Goal: Task Accomplishment & Management: Use online tool/utility

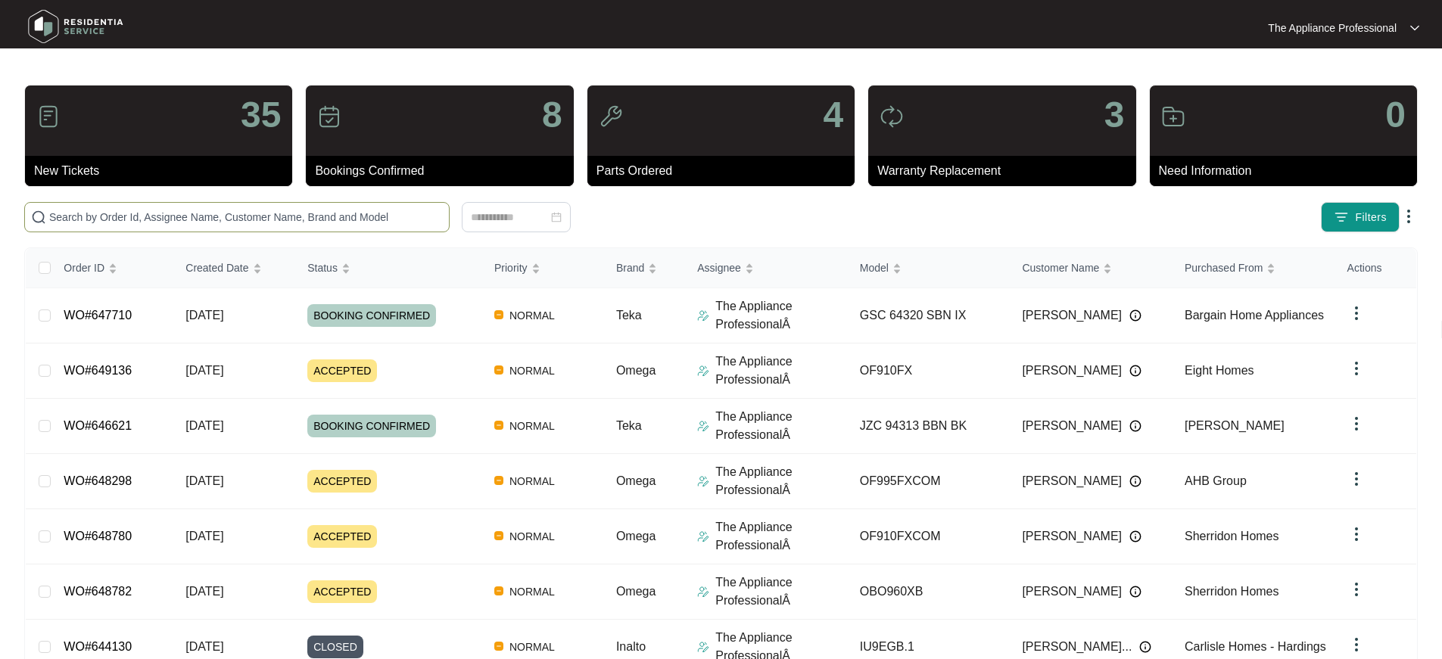
click at [170, 220] on input "text" at bounding box center [246, 217] width 394 height 17
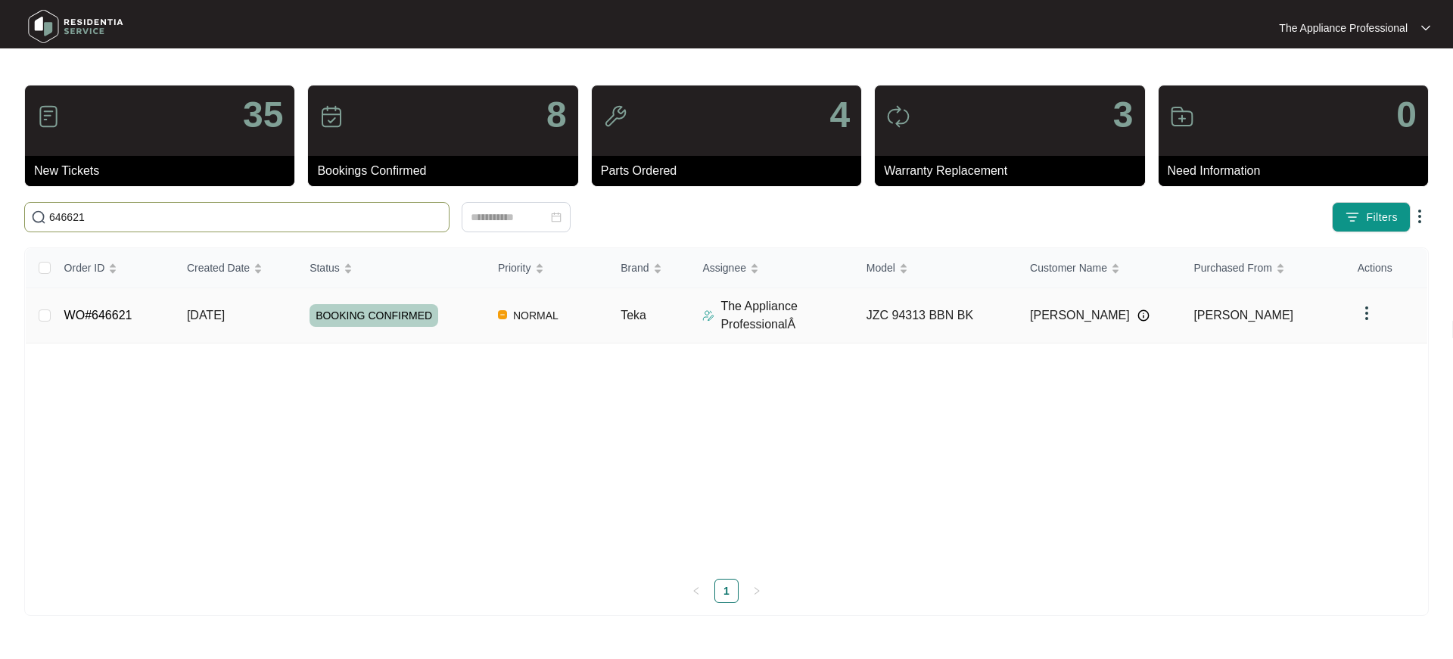
type input "646621"
click at [185, 313] on td "[DATE]" at bounding box center [236, 315] width 123 height 55
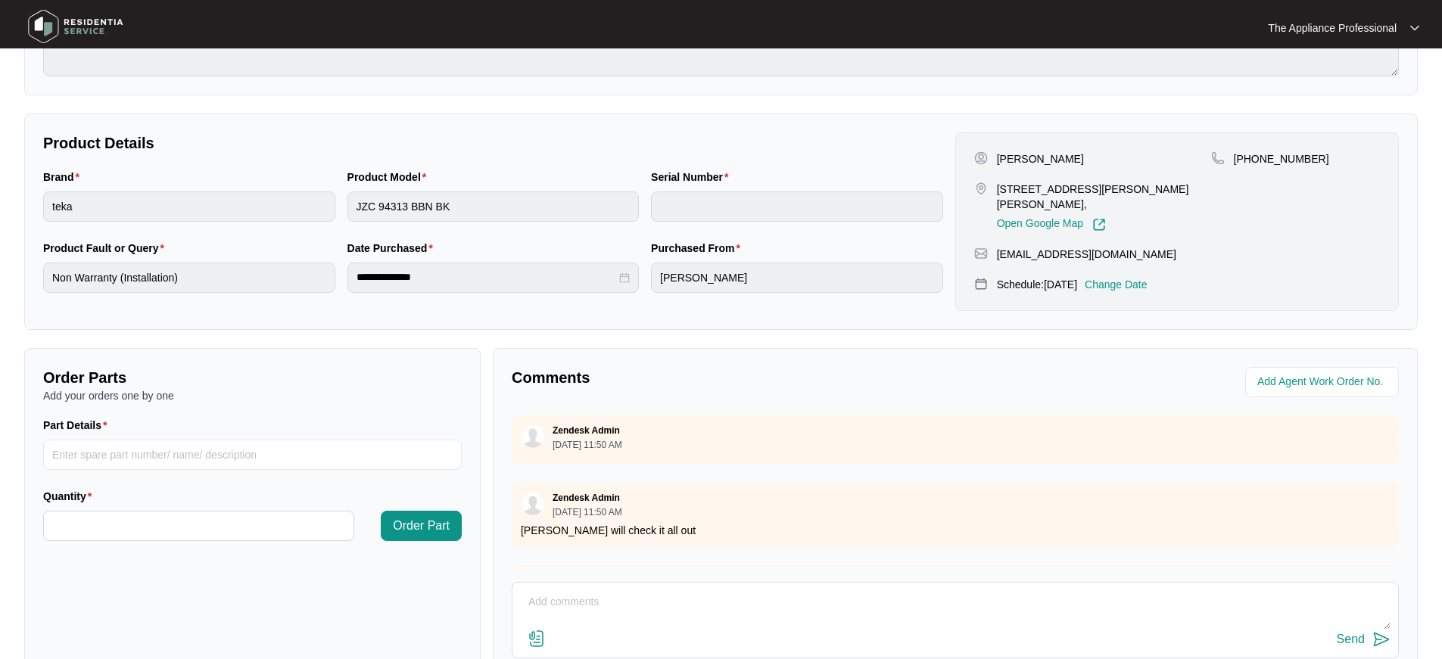
scroll to position [344, 0]
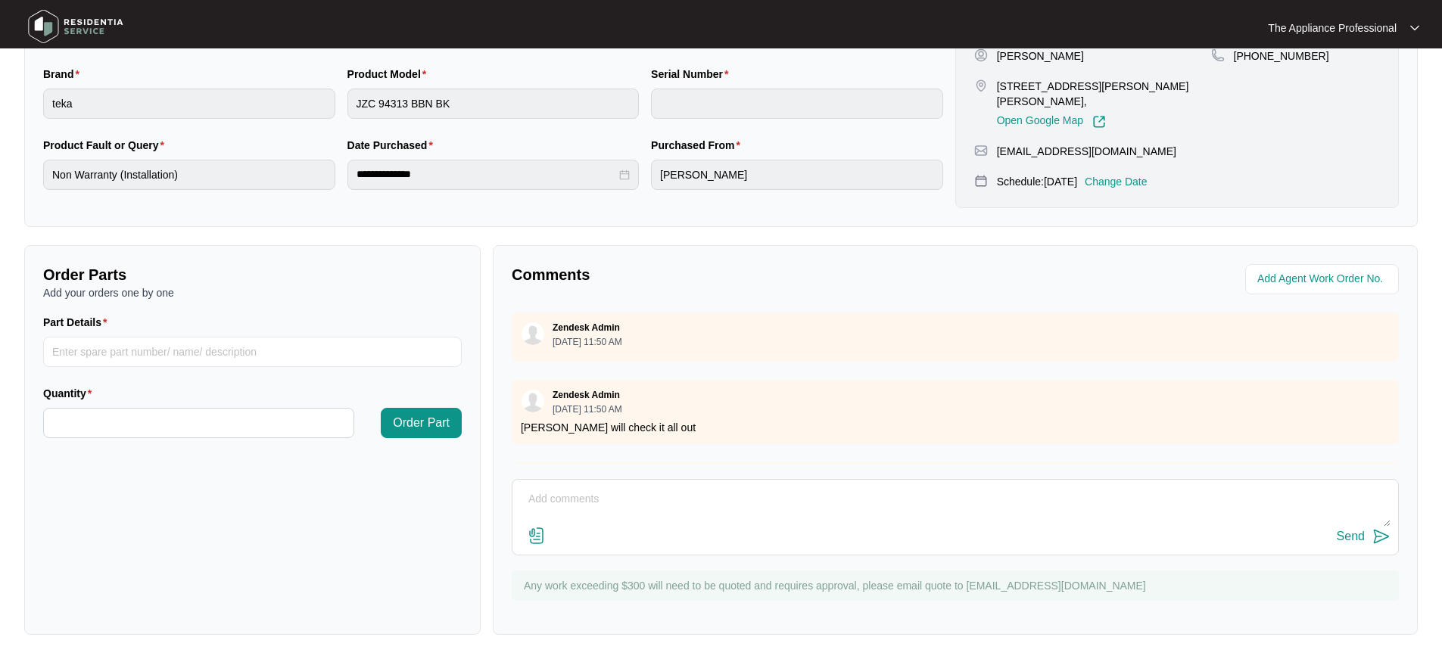
click at [536, 540] on img at bounding box center [536, 536] width 18 height 18
click at [0, 0] on input "file" at bounding box center [0, 0] width 0 height 0
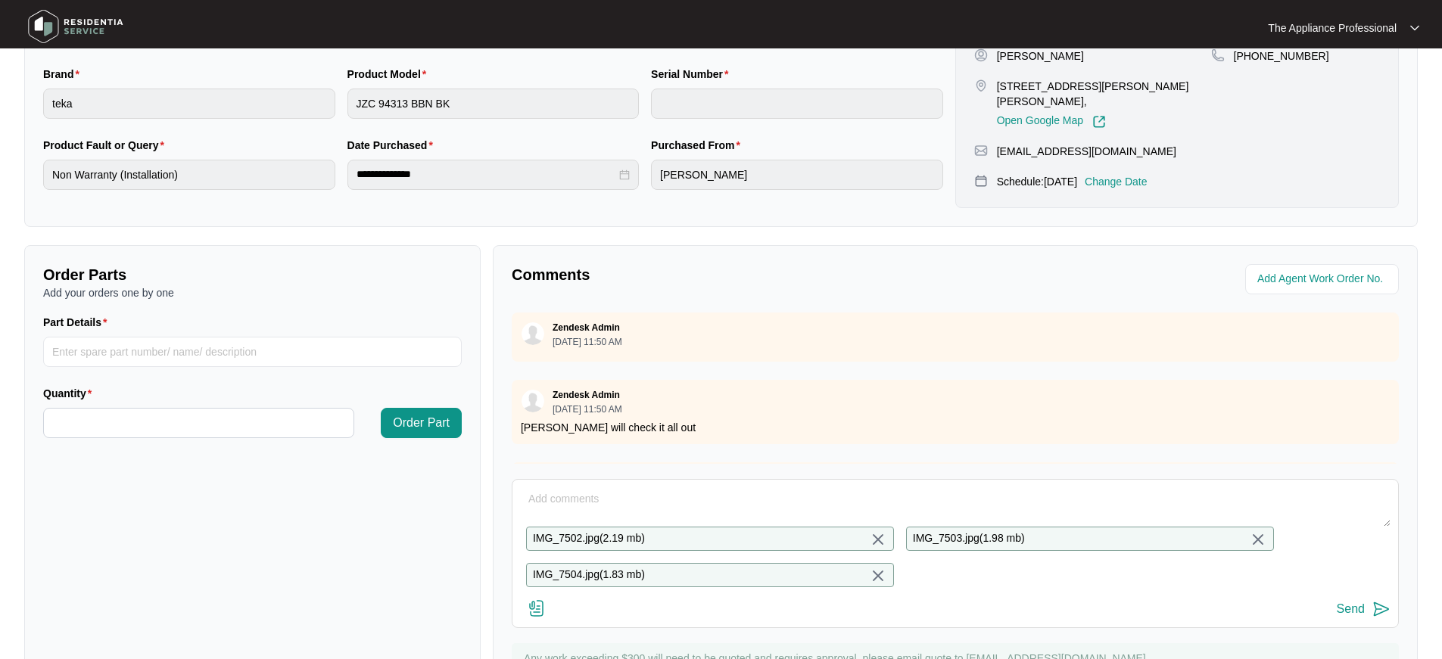
click at [874, 574] on img at bounding box center [878, 576] width 18 height 18
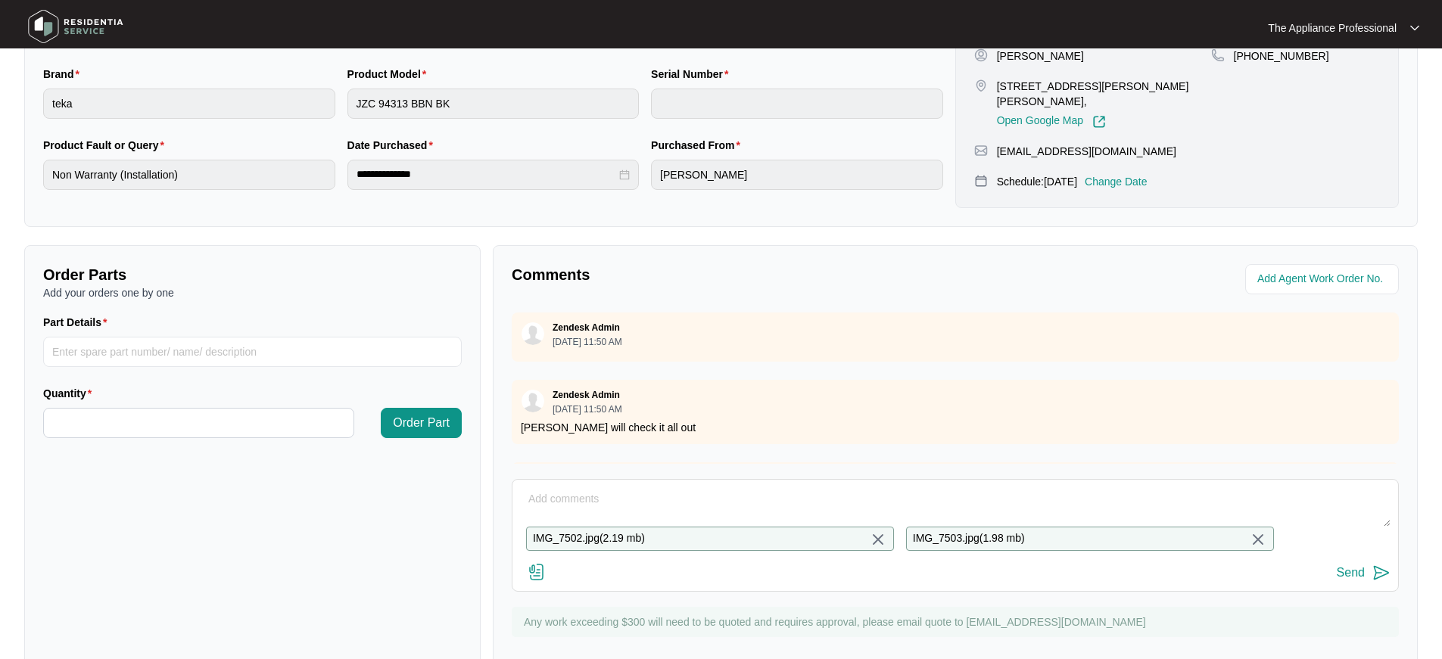
click at [1249, 537] on img at bounding box center [1258, 540] width 18 height 18
click at [879, 537] on img at bounding box center [878, 540] width 18 height 18
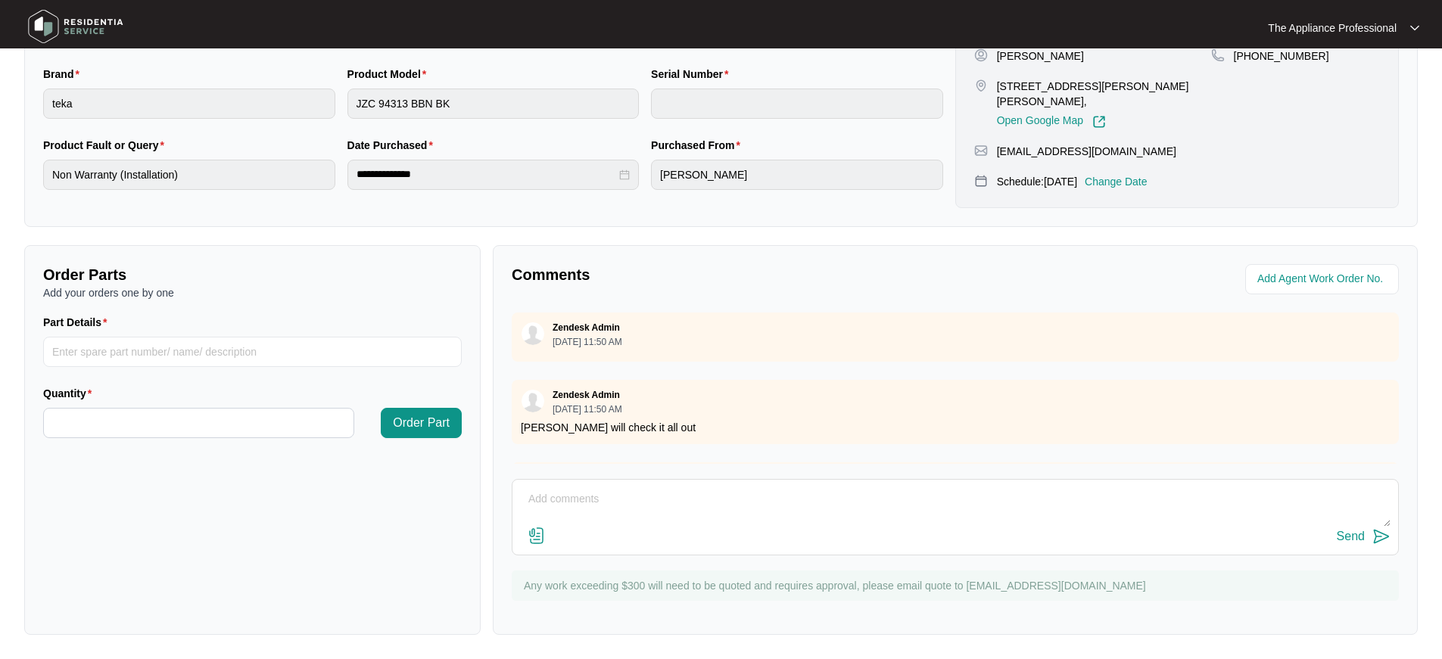
click at [537, 534] on img at bounding box center [536, 536] width 18 height 18
click at [0, 0] on input "file" at bounding box center [0, 0] width 0 height 0
click at [535, 536] on img at bounding box center [536, 536] width 18 height 18
click at [0, 0] on input "file" at bounding box center [0, 0] width 0 height 0
click at [58, 21] on img at bounding box center [76, 26] width 106 height 45
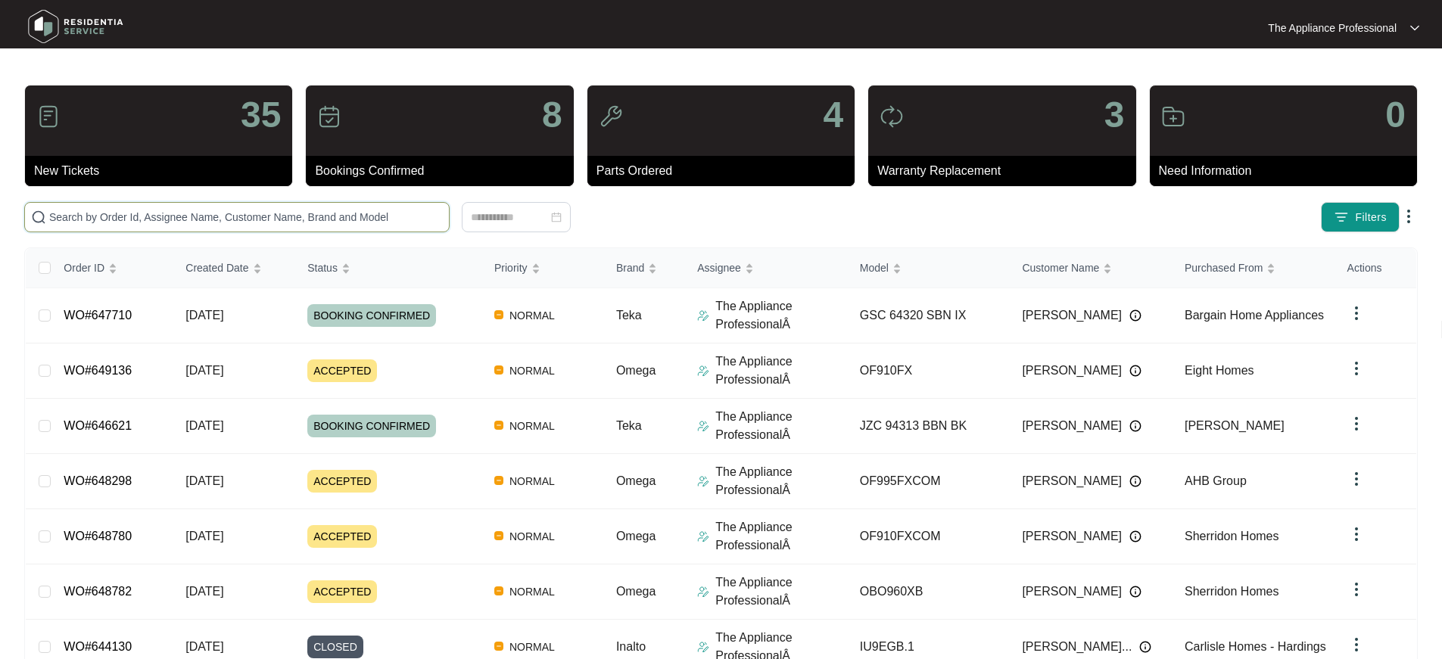
click at [67, 219] on input "text" at bounding box center [246, 217] width 394 height 17
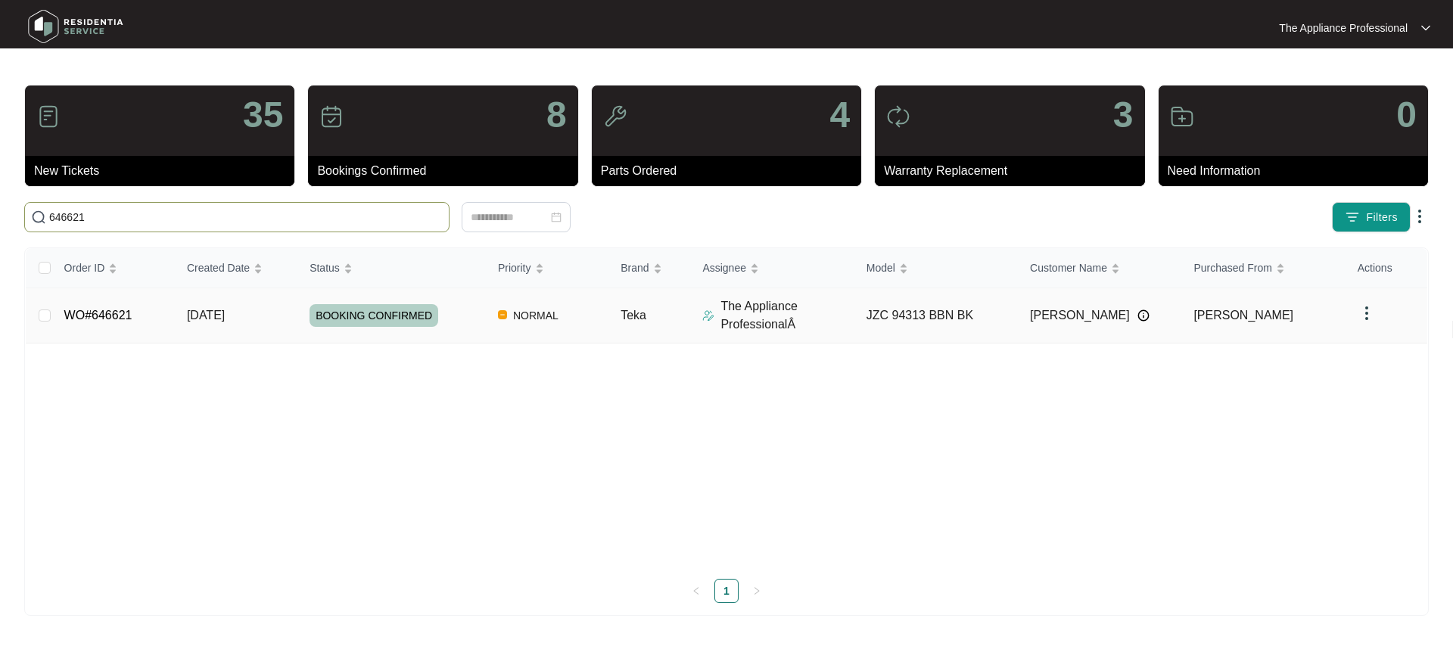
type input "646621"
click at [107, 314] on link "WO#646621" at bounding box center [98, 315] width 68 height 13
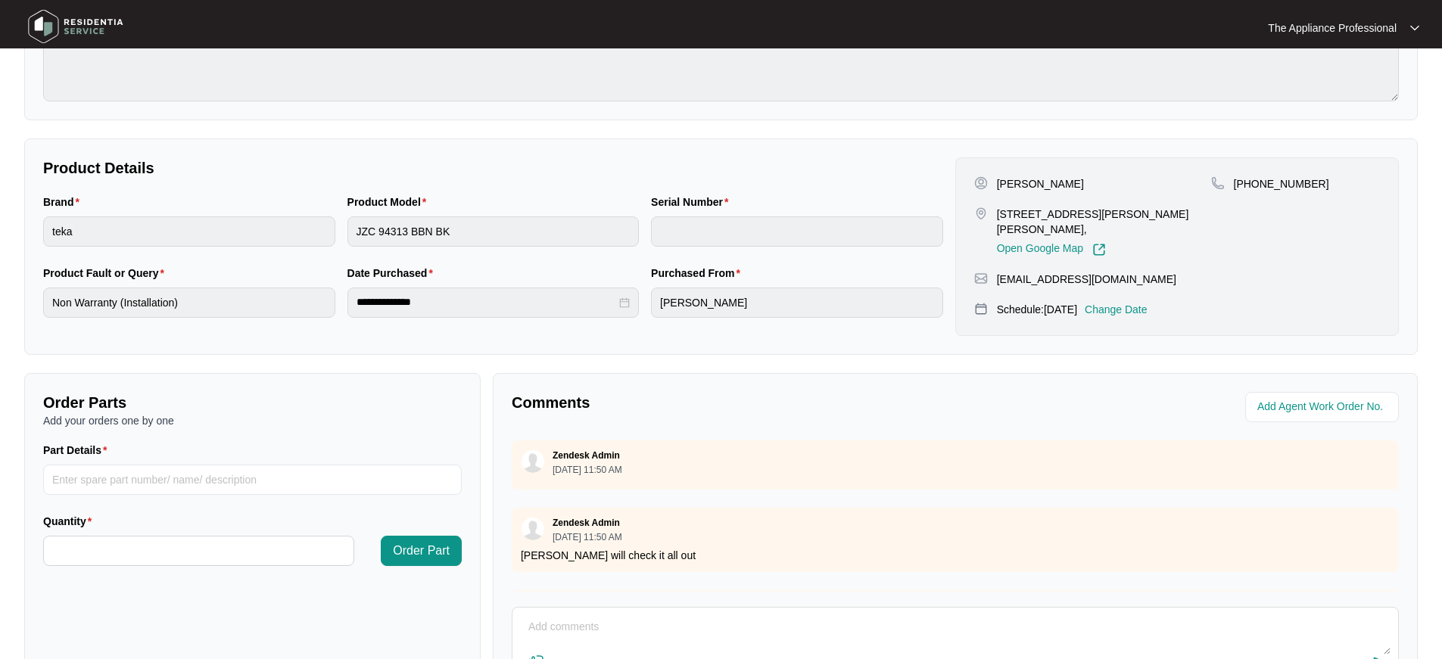
scroll to position [344, 0]
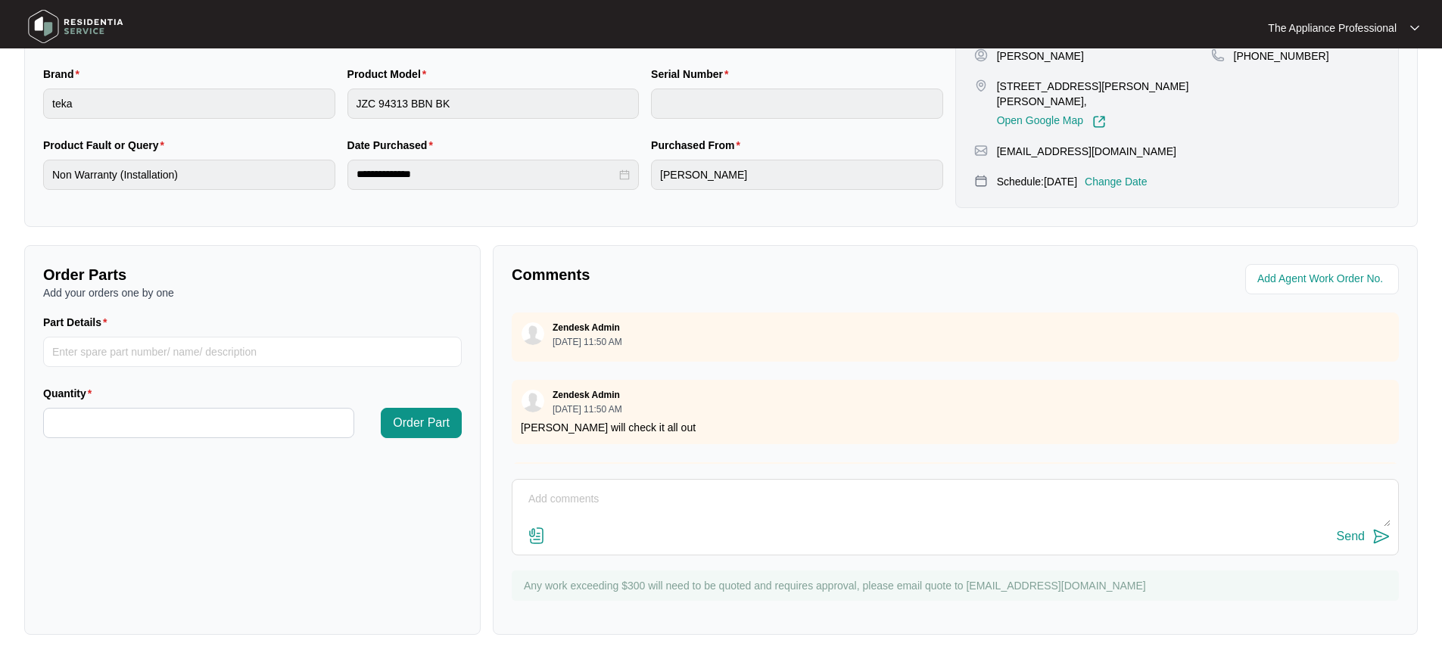
click at [677, 509] on textarea at bounding box center [955, 506] width 870 height 39
click at [537, 537] on img at bounding box center [536, 536] width 18 height 18
click at [0, 0] on input "file" at bounding box center [0, 0] width 0 height 0
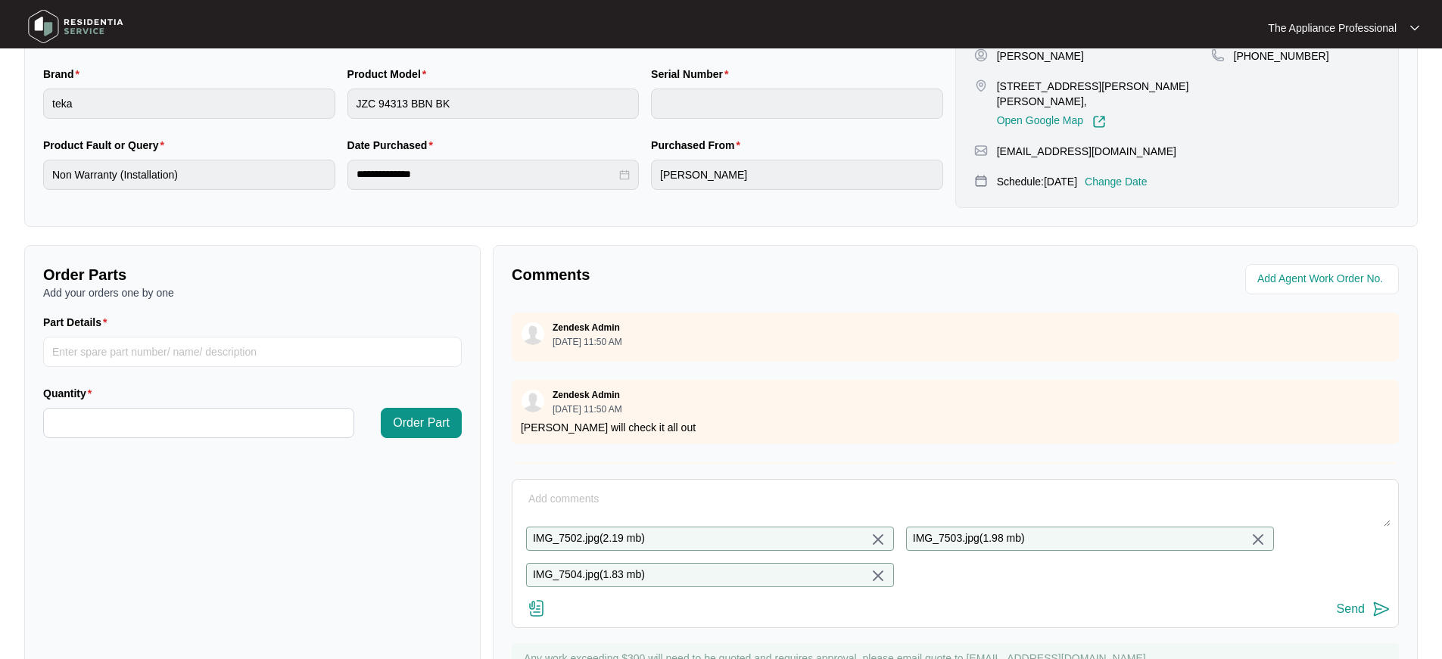
click at [568, 496] on textarea at bounding box center [955, 506] width 870 height 39
drag, startPoint x: 751, startPoint y: 499, endPoint x: 702, endPoint y: 506, distance: 49.0
click at [702, 506] on textarea "Removed Oven and found that oven aeration" at bounding box center [955, 506] width 870 height 39
drag, startPoint x: 605, startPoint y: 512, endPoint x: 517, endPoint y: 511, distance: 88.5
click at [517, 511] on div "Removed Oven and found that oven Installation is to have a opening at the rear …" at bounding box center [955, 553] width 887 height 149
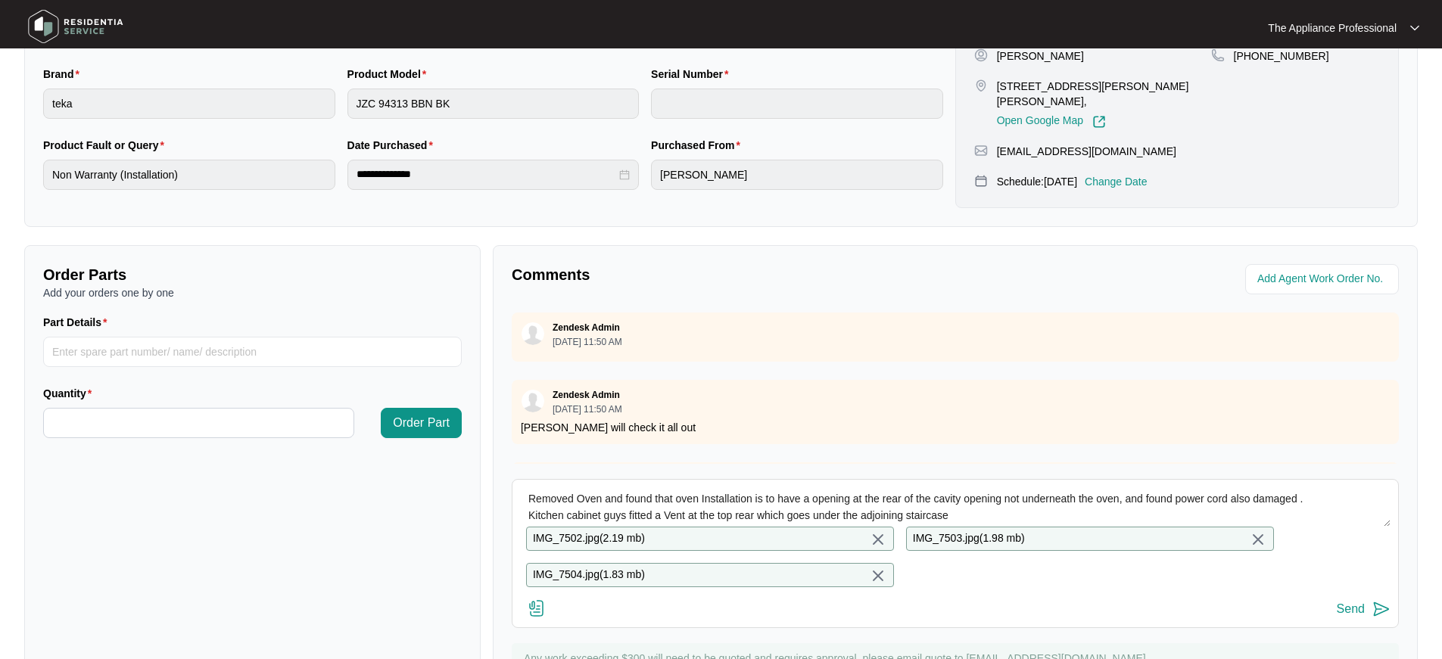
click at [811, 513] on textarea "Removed Oven and found that oven Installation is to have a opening at the rear …" at bounding box center [955, 506] width 870 height 39
drag, startPoint x: 811, startPoint y: 513, endPoint x: 841, endPoint y: 512, distance: 30.3
click at [841, 512] on textarea "Removed Oven and found that oven Installation is to have a opening at the rear …" at bounding box center [955, 506] width 870 height 39
click at [808, 518] on textarea "Removed Oven and found that oven Installation is to have a opening at the rear …" at bounding box center [955, 506] width 870 height 39
click at [957, 516] on textarea "Removed Oven and found that oven Installation is to have a opening at the rear …" at bounding box center [955, 506] width 870 height 39
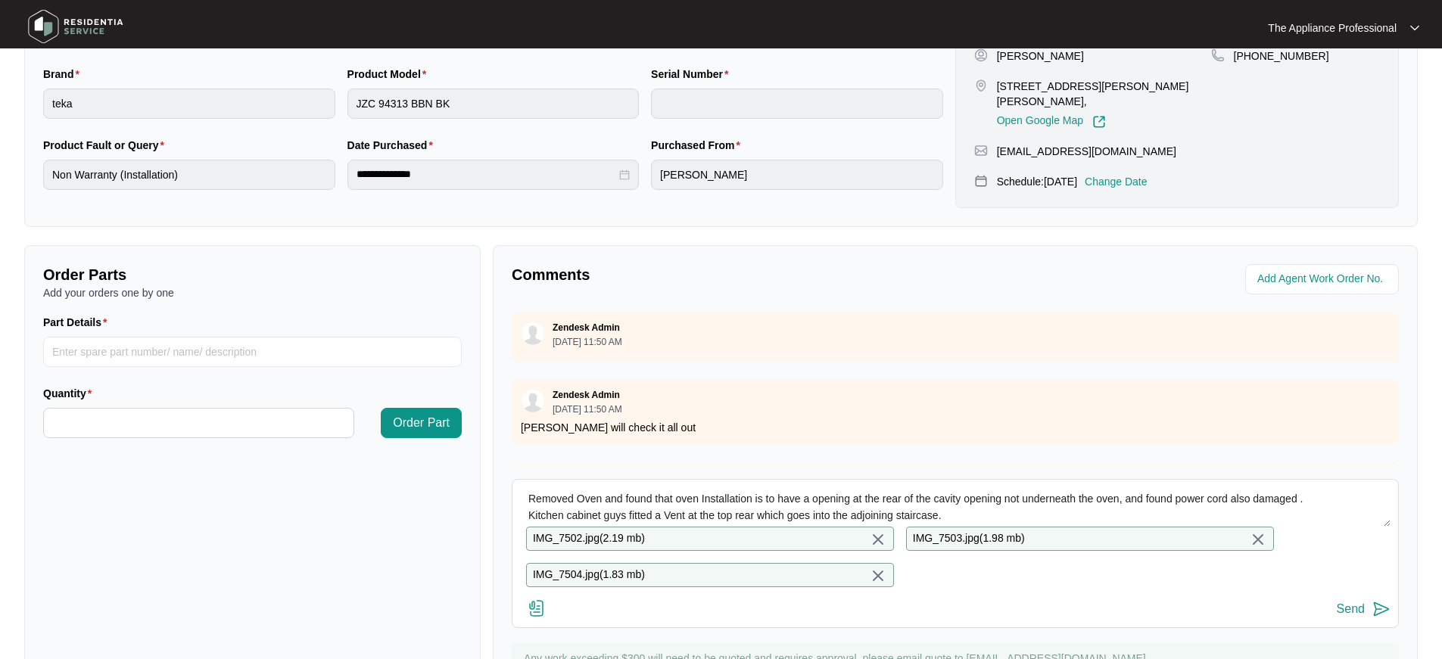
scroll to position [11, 0]
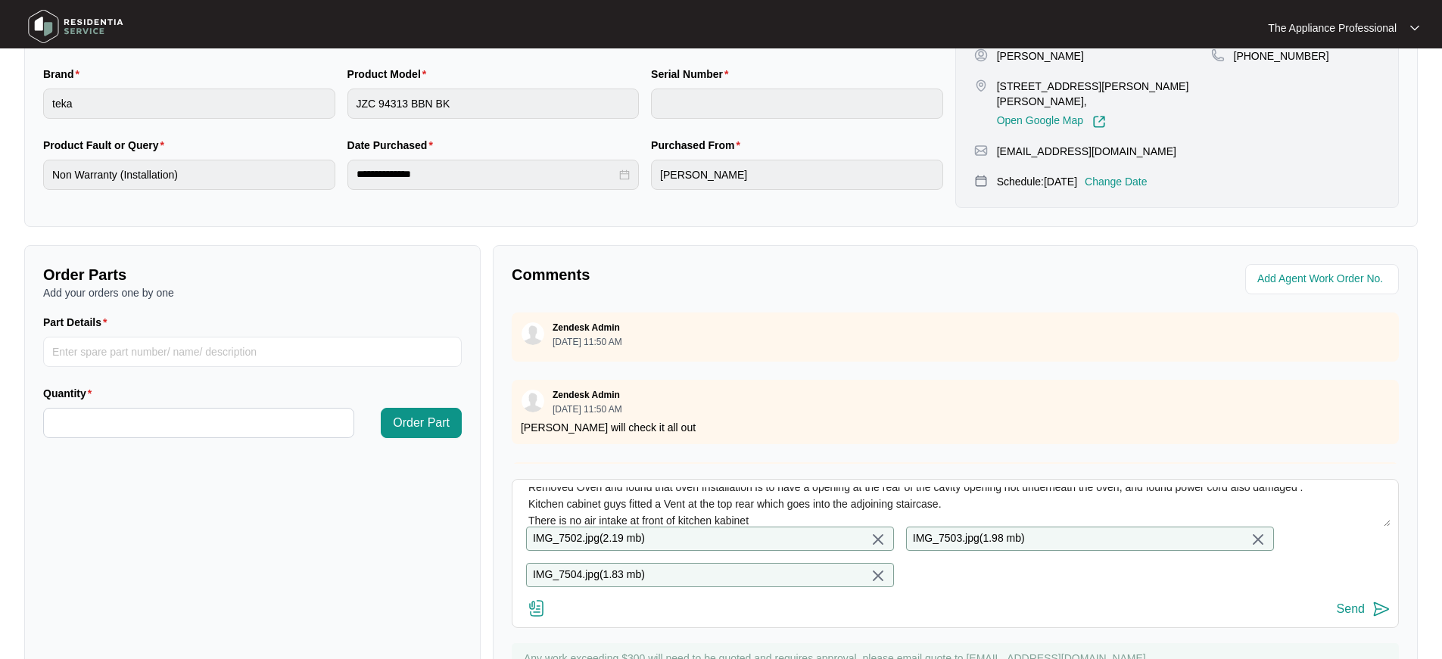
click at [714, 520] on textarea "Removed Oven and found that oven Installation is to have a opening at the rear …" at bounding box center [955, 506] width 870 height 39
click at [788, 521] on textarea "Removed Oven and found that oven Installation is to have a opening at the rear …" at bounding box center [955, 506] width 870 height 39
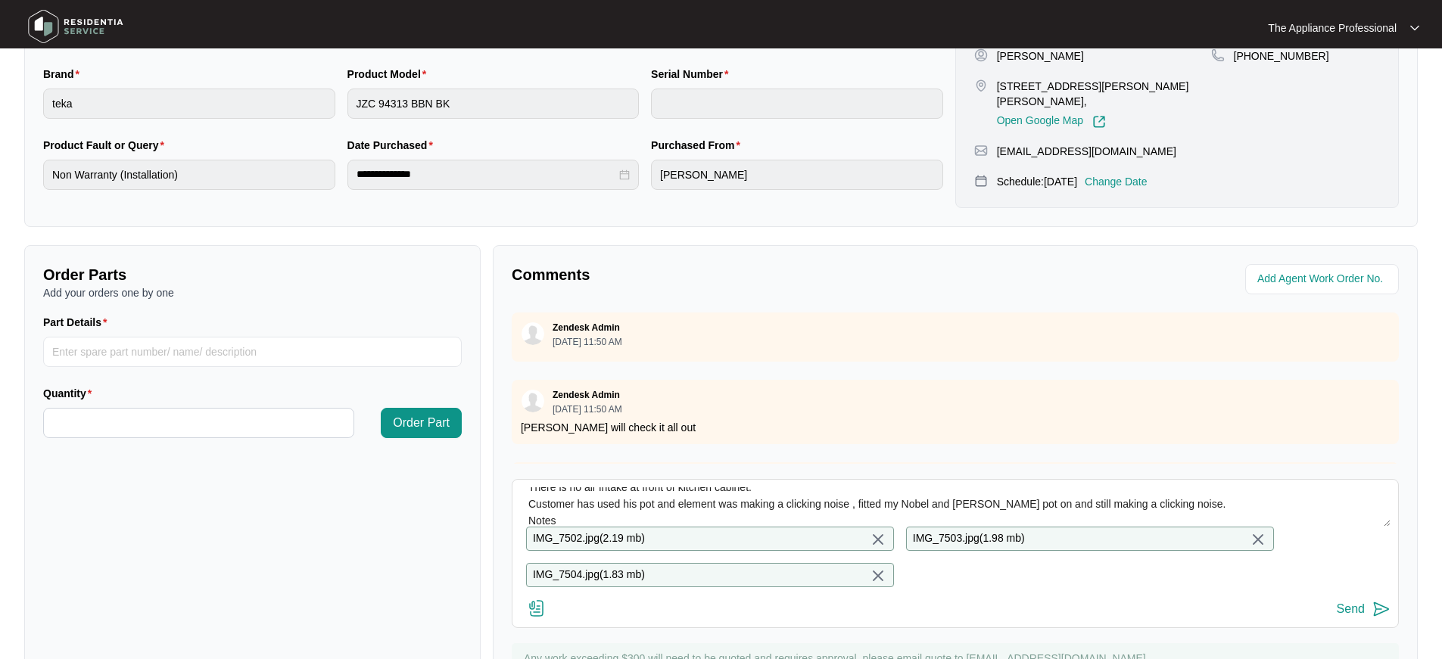
scroll to position [61, 0]
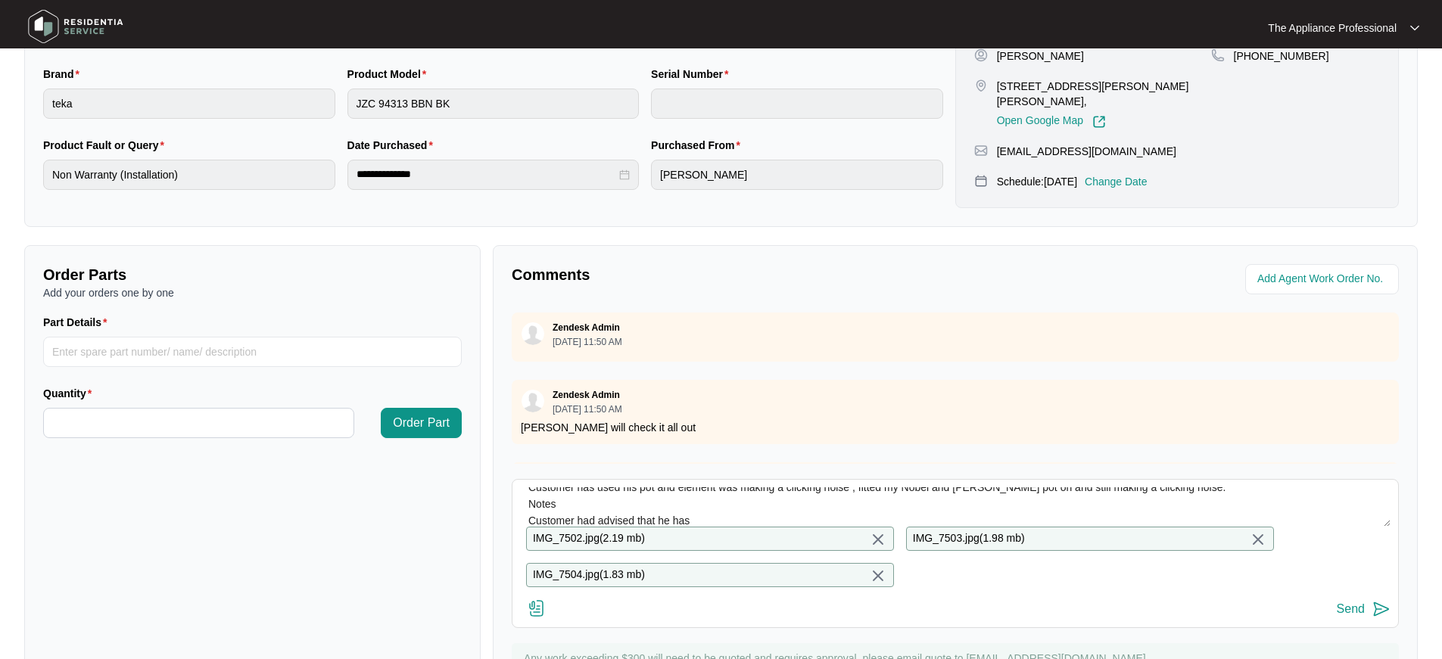
click at [729, 514] on textarea "Removed Oven and found that oven Installation is to have a opening at the rear …" at bounding box center [955, 506] width 870 height 39
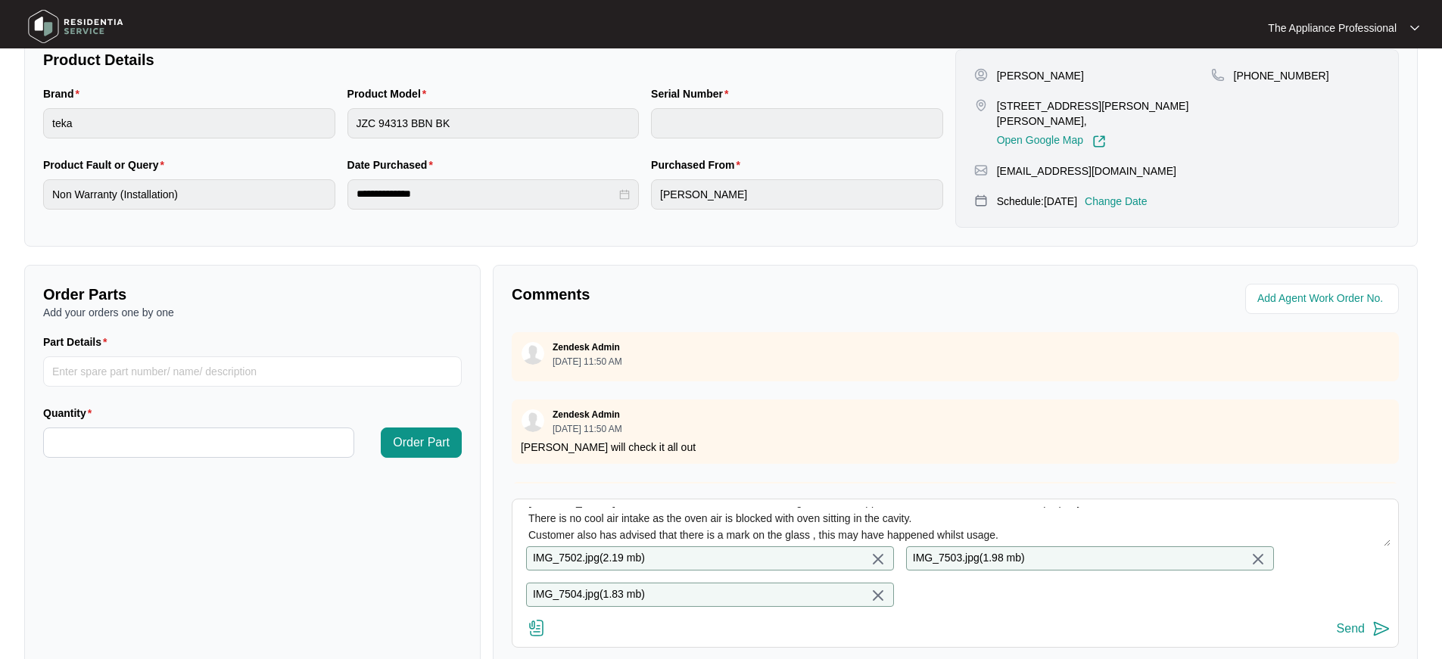
scroll to position [107, 0]
click at [1010, 531] on textarea "Removed Oven and found that oven Installation is to have a opening at the rear …" at bounding box center [955, 526] width 870 height 39
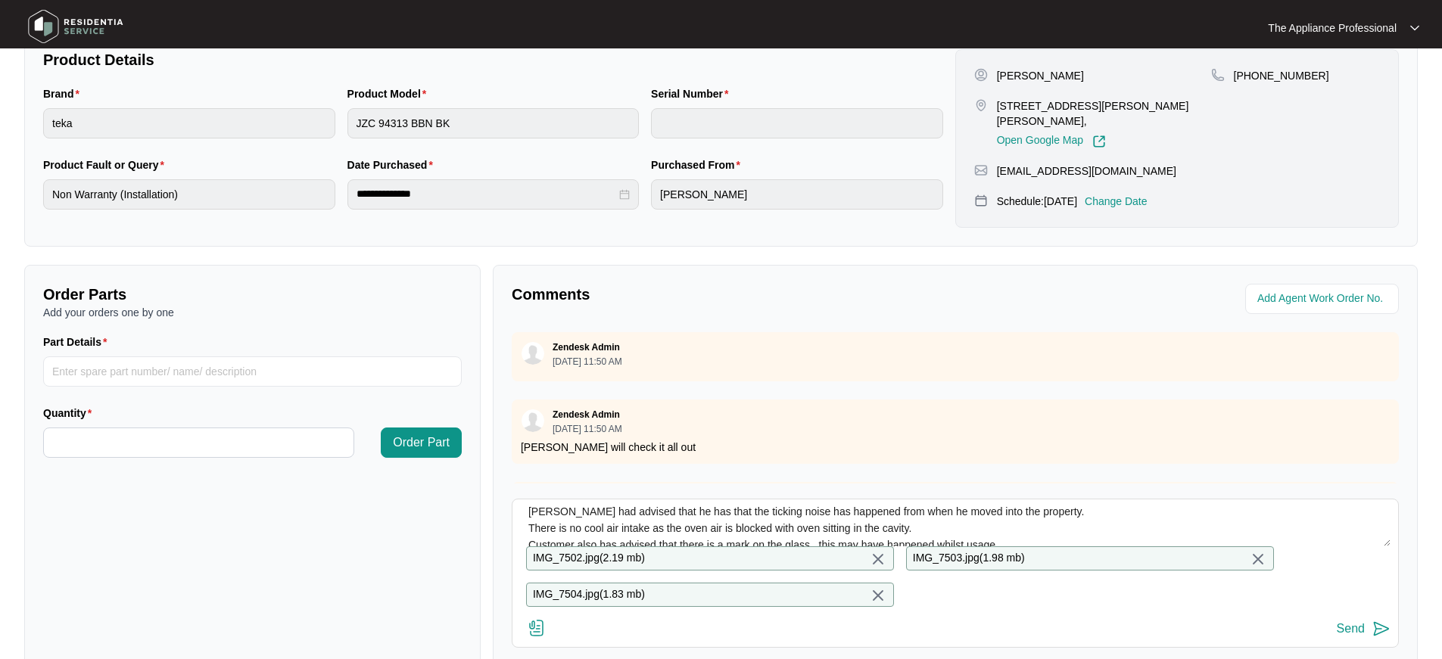
drag, startPoint x: 640, startPoint y: 537, endPoint x: 663, endPoint y: 519, distance: 28.6
click at [663, 519] on textarea "Removed Oven and found that oven Installation is to have a opening at the rear …" at bounding box center [955, 526] width 870 height 39
click at [737, 537] on textarea "Removed Oven and found that oven Installation is to have a opening at the rear …" at bounding box center [955, 526] width 870 height 39
click at [641, 518] on textarea "Removed Oven and found that oven Installation is to have a opening at the rear …" at bounding box center [955, 526] width 870 height 39
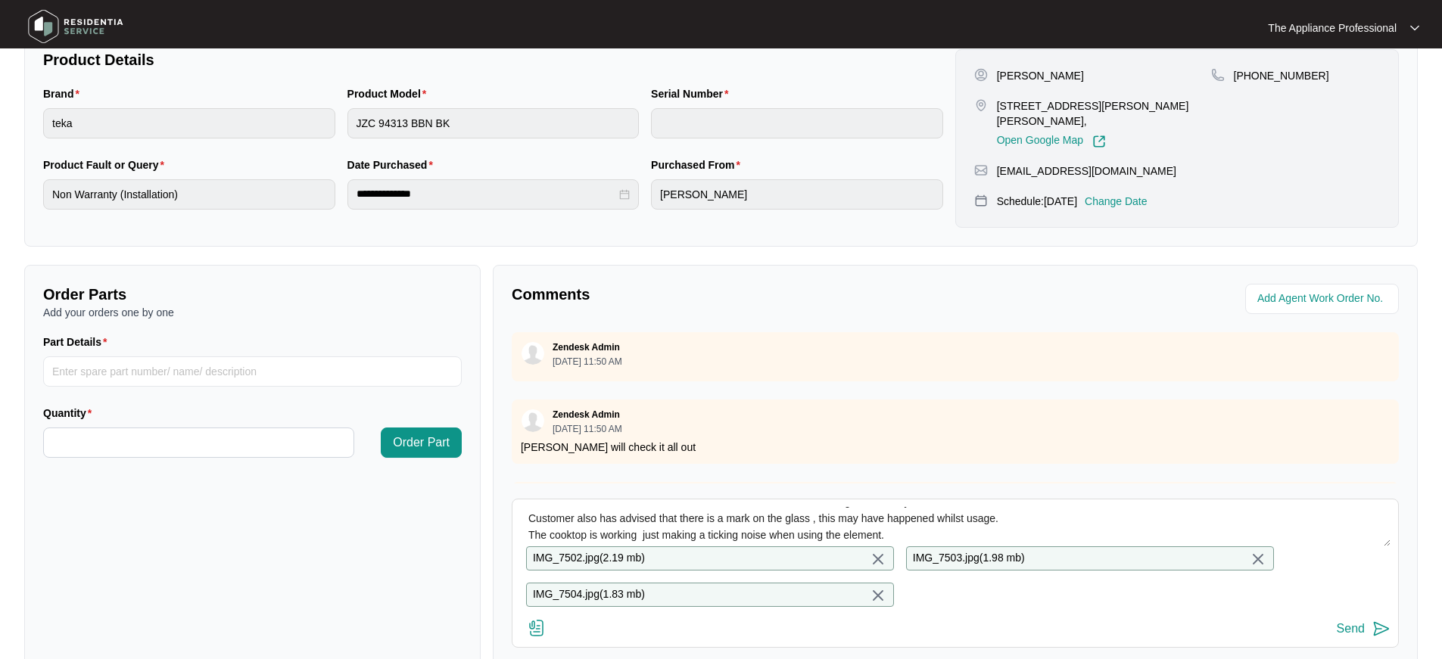
click at [901, 514] on textarea "Removed Oven and found that oven Installation is to have a opening at the rear …" at bounding box center [955, 526] width 870 height 39
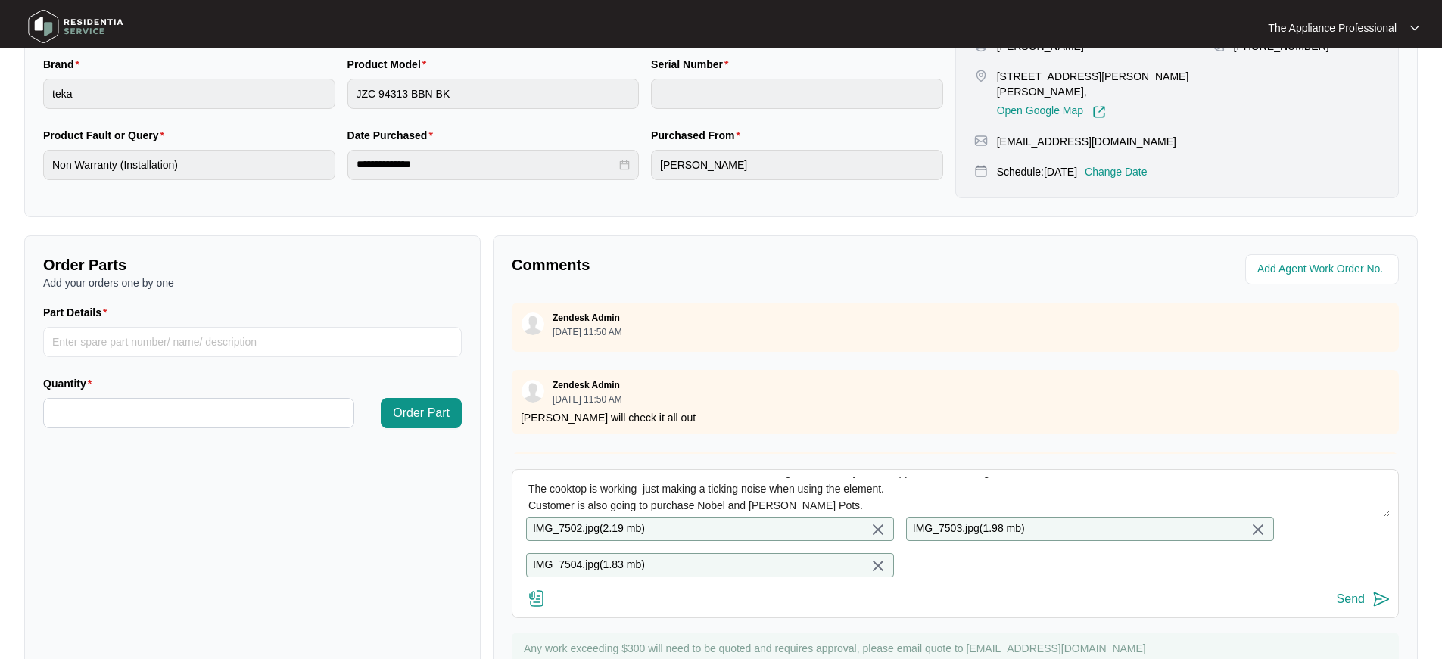
scroll to position [367, 0]
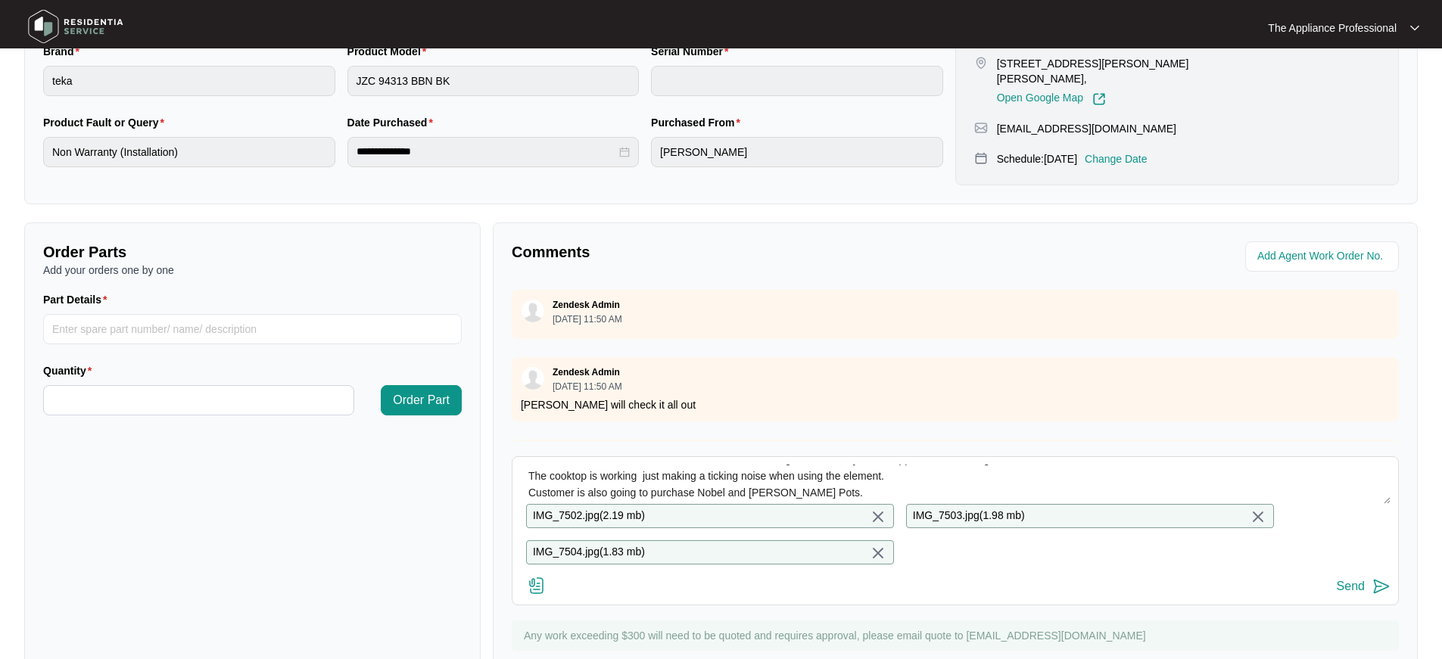
type textarea "Removed Oven and found that oven Installation is to have a opening at the rear …"
click at [1376, 596] on img at bounding box center [1381, 586] width 18 height 18
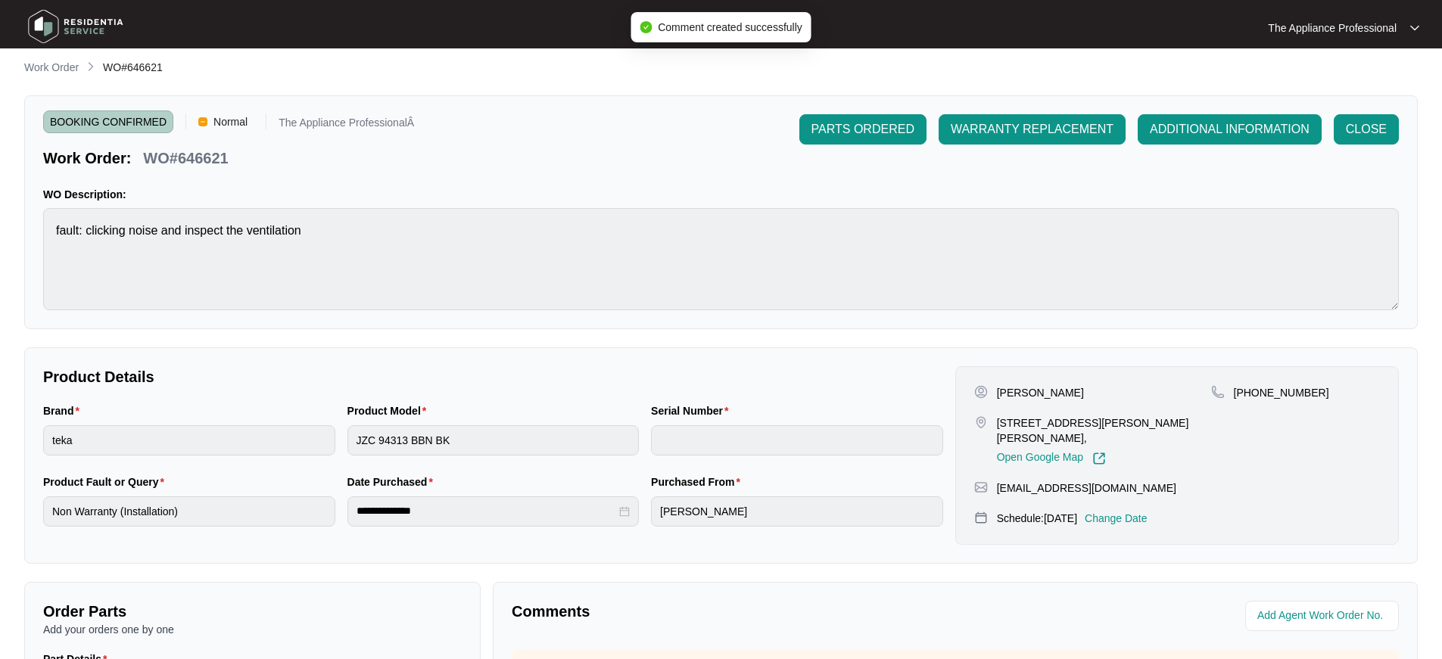
scroll to position [0, 0]
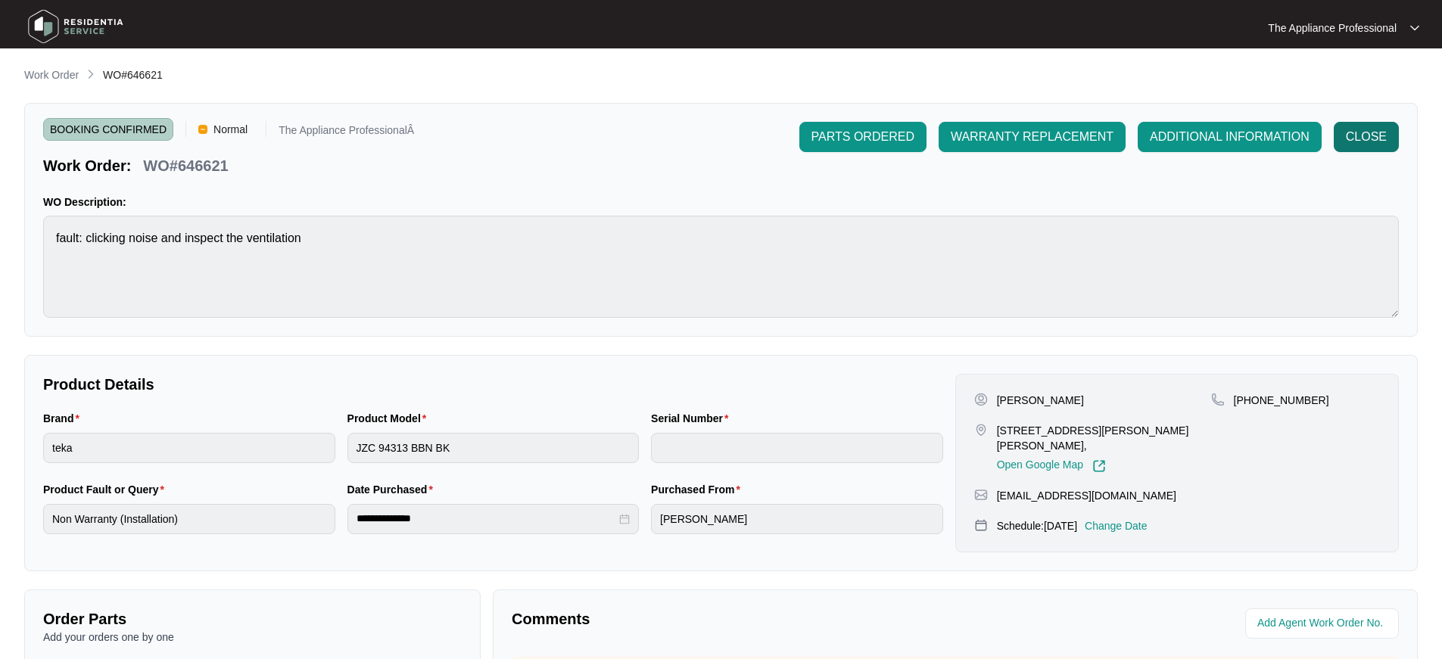
click at [1368, 145] on span "CLOSE" at bounding box center [1366, 137] width 41 height 18
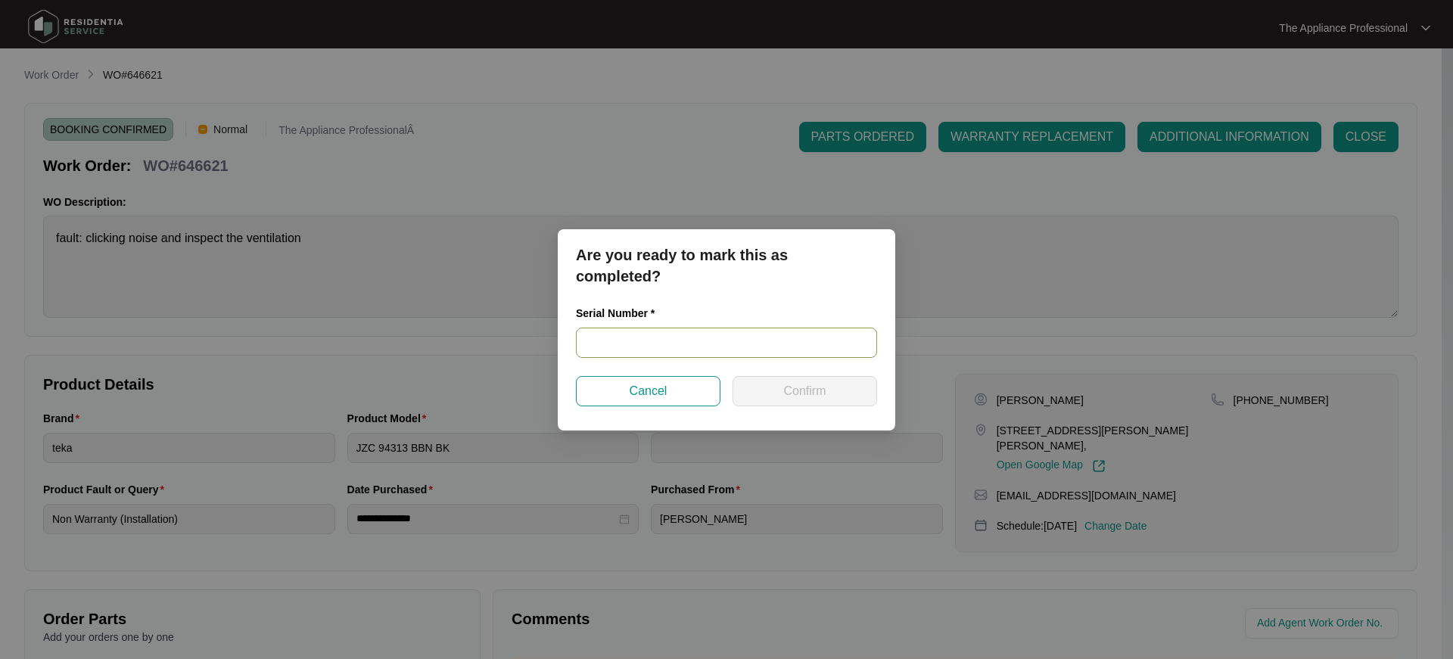
click at [634, 350] on input "text" at bounding box center [726, 343] width 301 height 30
type input "4A212764416027"
click at [783, 397] on span "Confirm" at bounding box center [804, 391] width 42 height 18
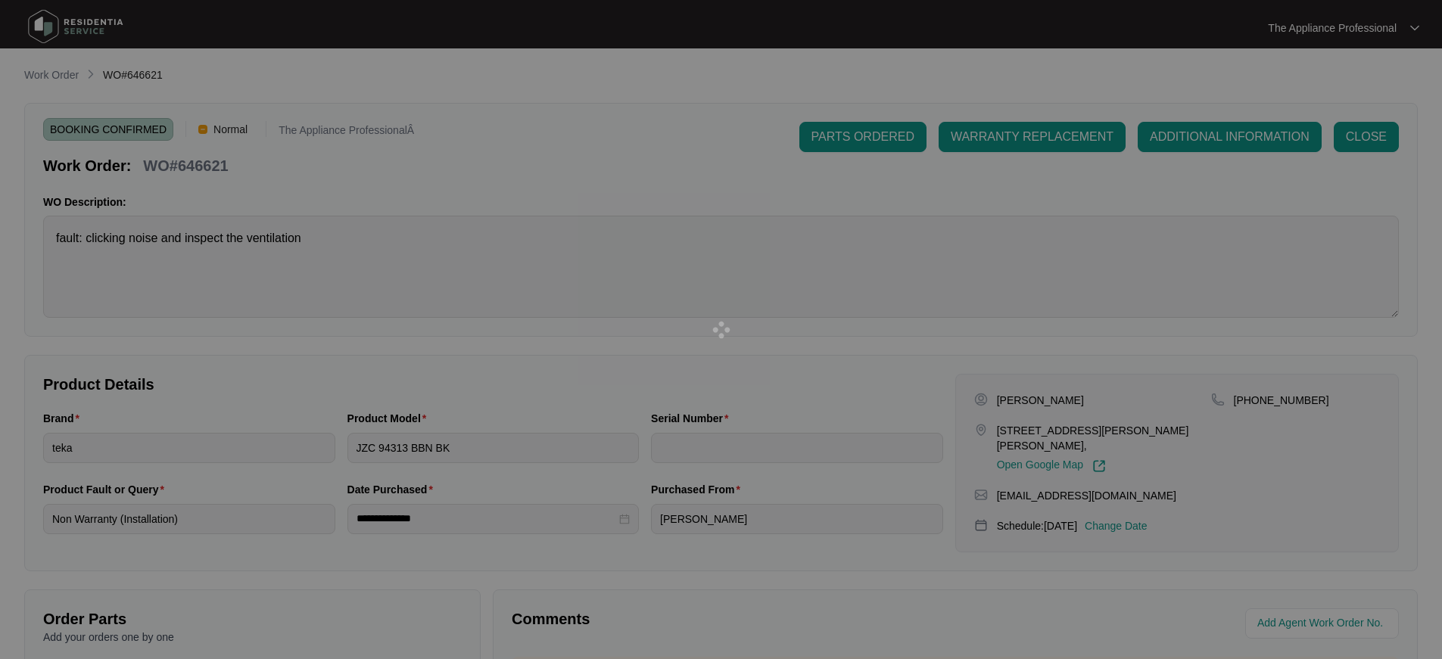
type input "4A212764416027"
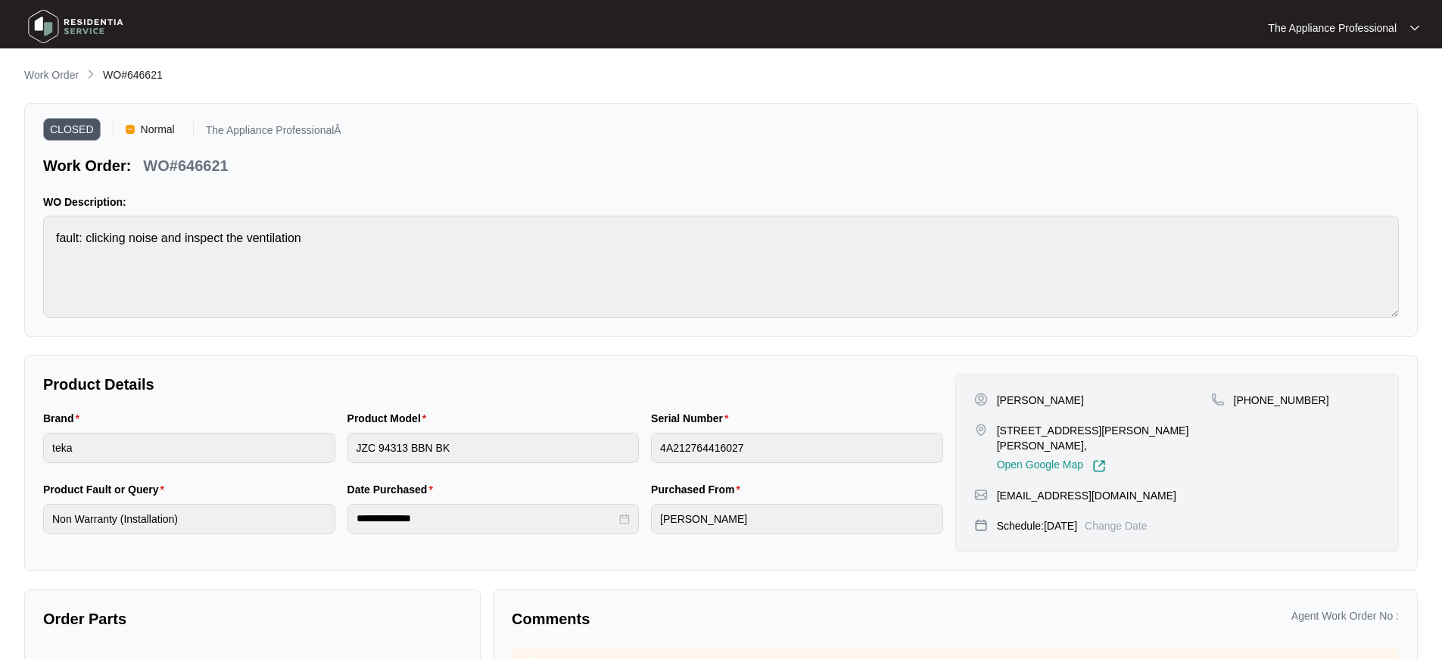
click at [54, 19] on img at bounding box center [76, 26] width 106 height 45
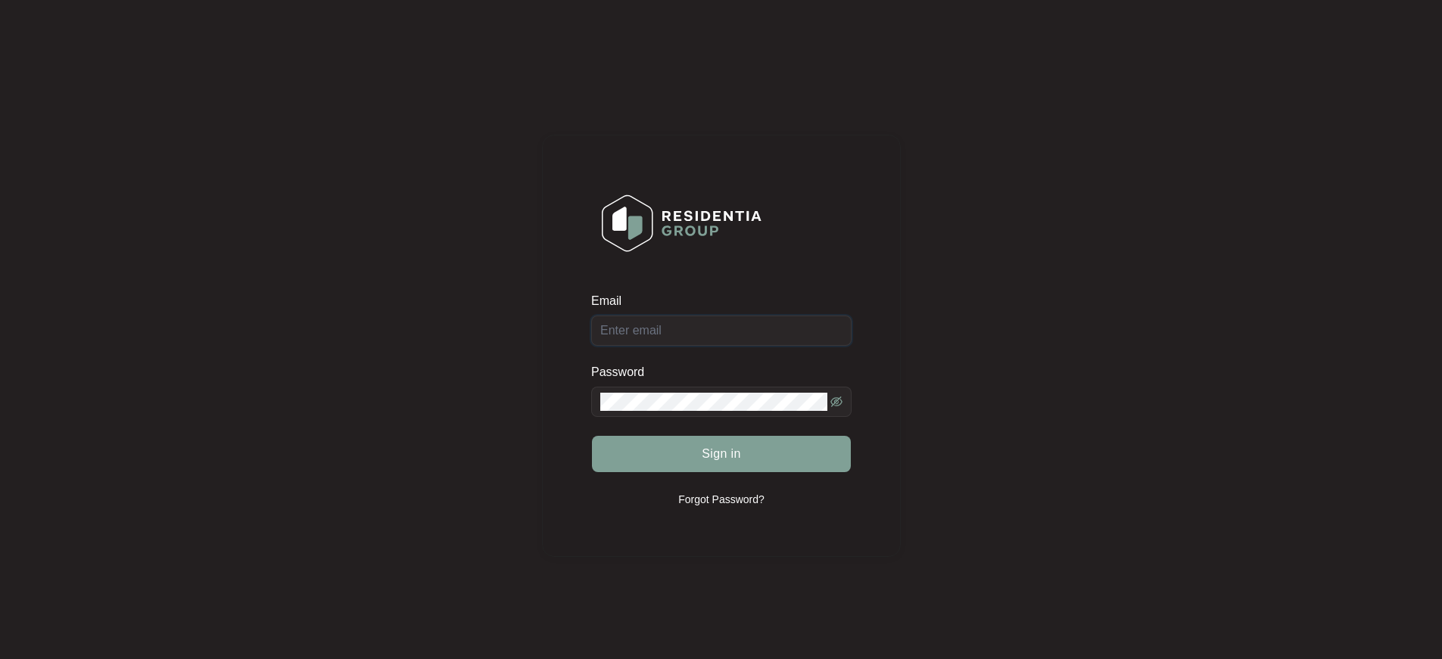
type input "[EMAIL_ADDRESS][DOMAIN_NAME]"
click at [761, 462] on button "Sign in" at bounding box center [721, 454] width 259 height 36
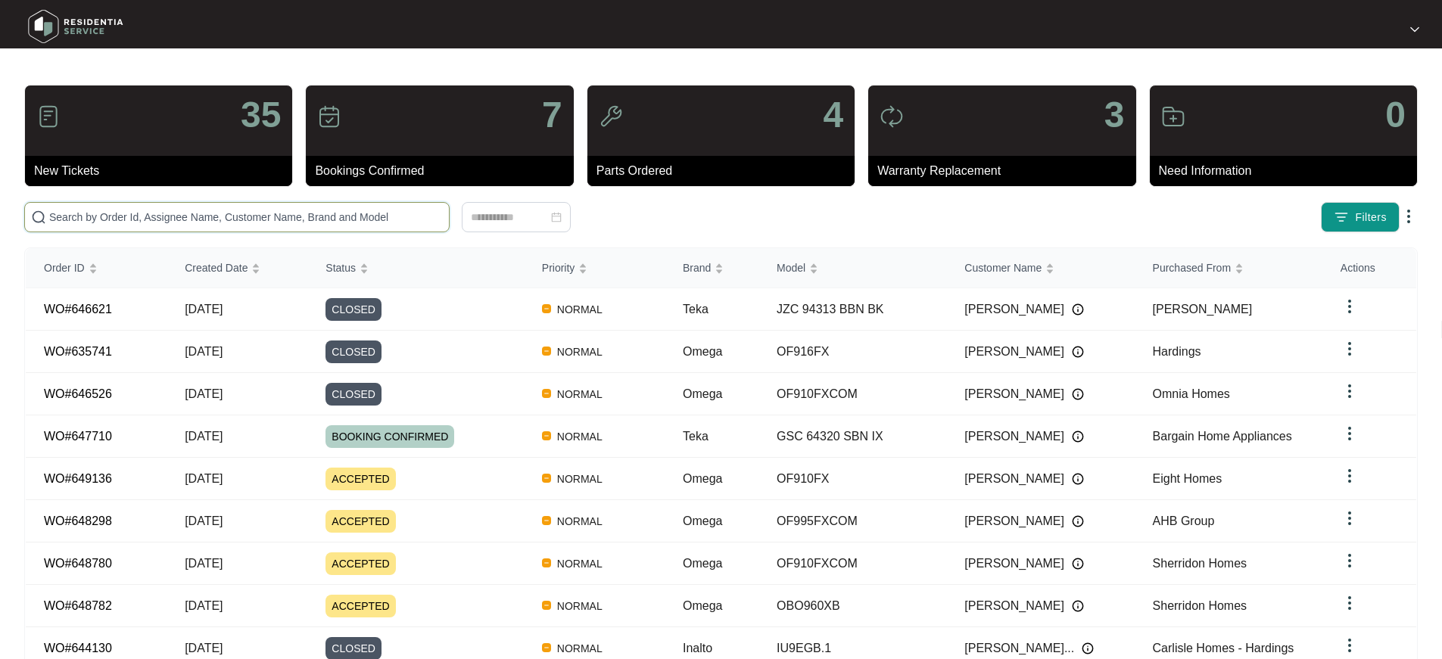
click at [149, 210] on input "text" at bounding box center [246, 217] width 394 height 17
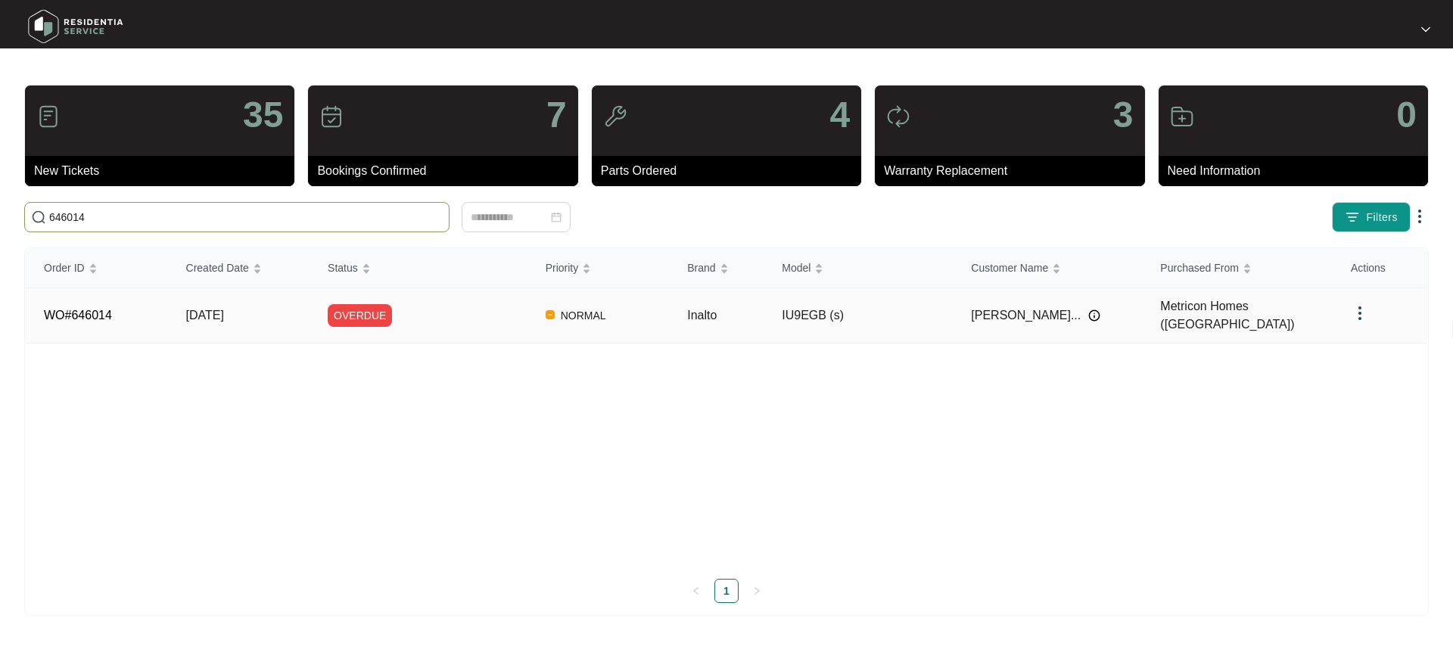
type input "646014"
click at [106, 309] on link "WO#646014" at bounding box center [78, 315] width 68 height 13
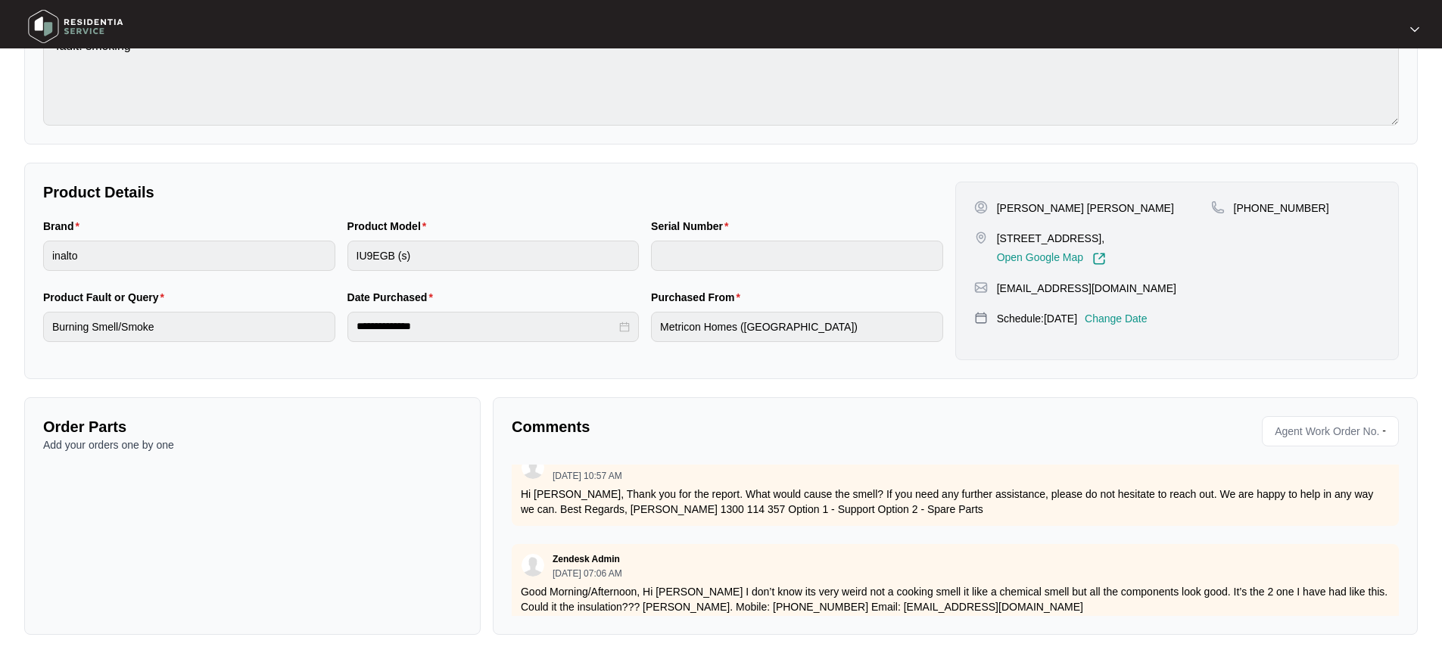
scroll to position [446, 0]
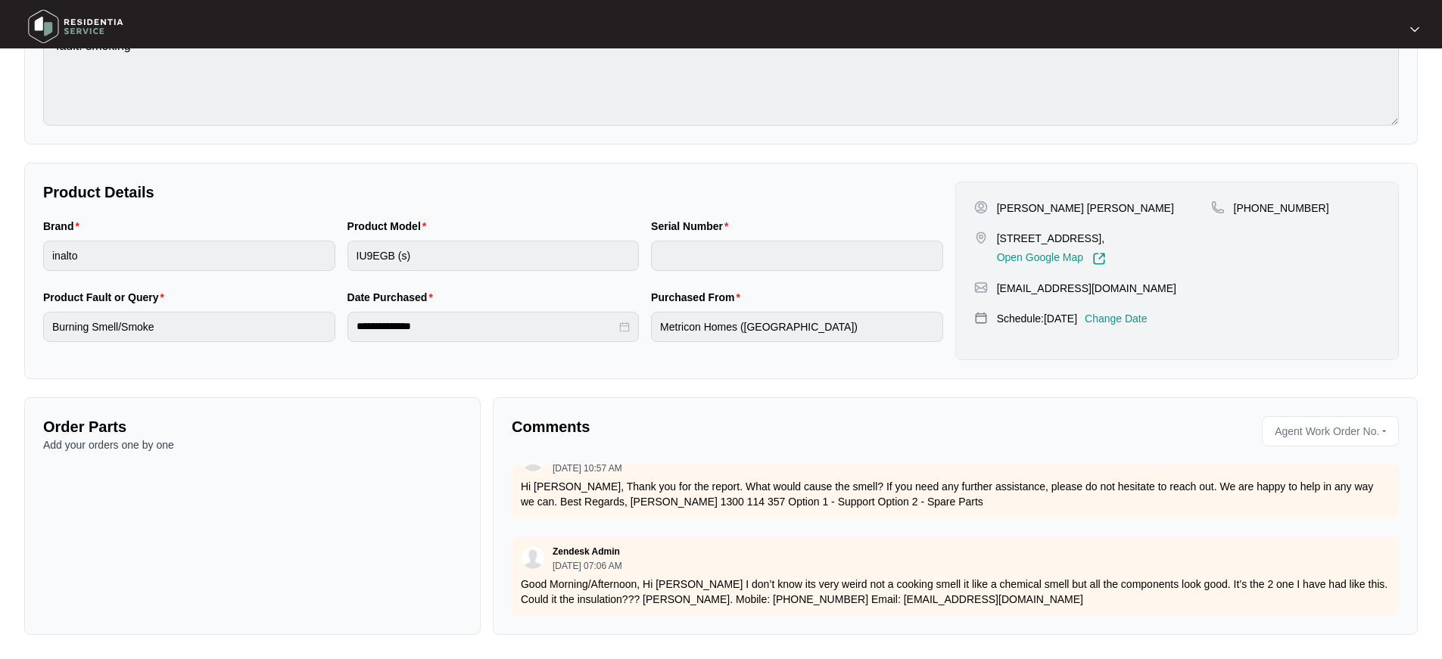
click at [992, 595] on div "Zendesk Admin [DATE] 07:06 AM Good Morning/Afternoon, Hi [PERSON_NAME] I don’t …" at bounding box center [955, 576] width 887 height 79
click at [985, 588] on p "Good Morning/Afternoon, Hi [PERSON_NAME] I don’t know its very weird not a cook…" at bounding box center [955, 592] width 869 height 30
click at [976, 591] on p "Good Morning/Afternoon, Hi [PERSON_NAME] I don’t know its very weird not a cook…" at bounding box center [955, 592] width 869 height 30
click at [976, 590] on p "Good Morning/Afternoon, Hi [PERSON_NAME] I don’t know its very weird not a cook…" at bounding box center [955, 592] width 869 height 30
click at [979, 583] on p "Good Morning/Afternoon, Hi [PERSON_NAME] I don’t know its very weird not a cook…" at bounding box center [955, 592] width 869 height 30
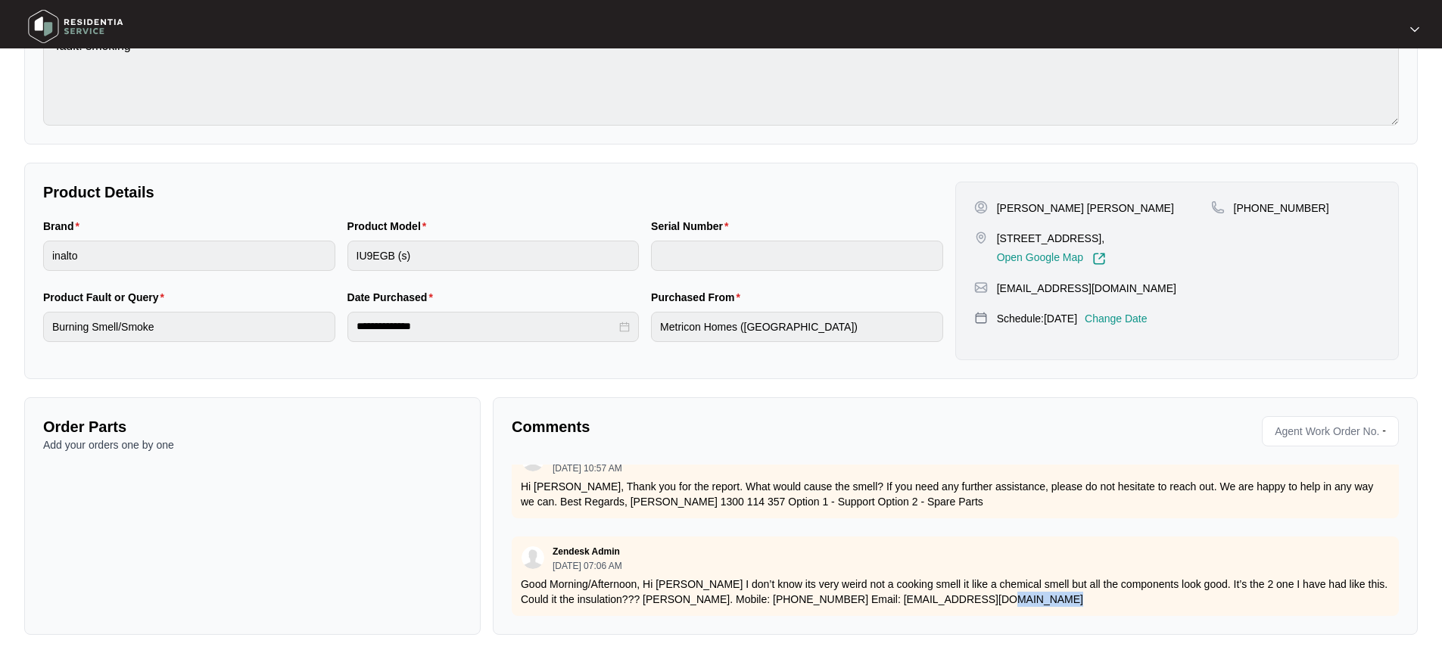
click at [979, 583] on p "Good Morning/Afternoon, Hi [PERSON_NAME] I don’t know its very weird not a cook…" at bounding box center [955, 592] width 869 height 30
click at [963, 588] on p "Good Morning/Afternoon, Hi [PERSON_NAME] I don’t know its very weird not a cook…" at bounding box center [955, 592] width 869 height 30
click at [961, 546] on div "Zendesk Admin [DATE] 07:06 AM" at bounding box center [955, 558] width 869 height 25
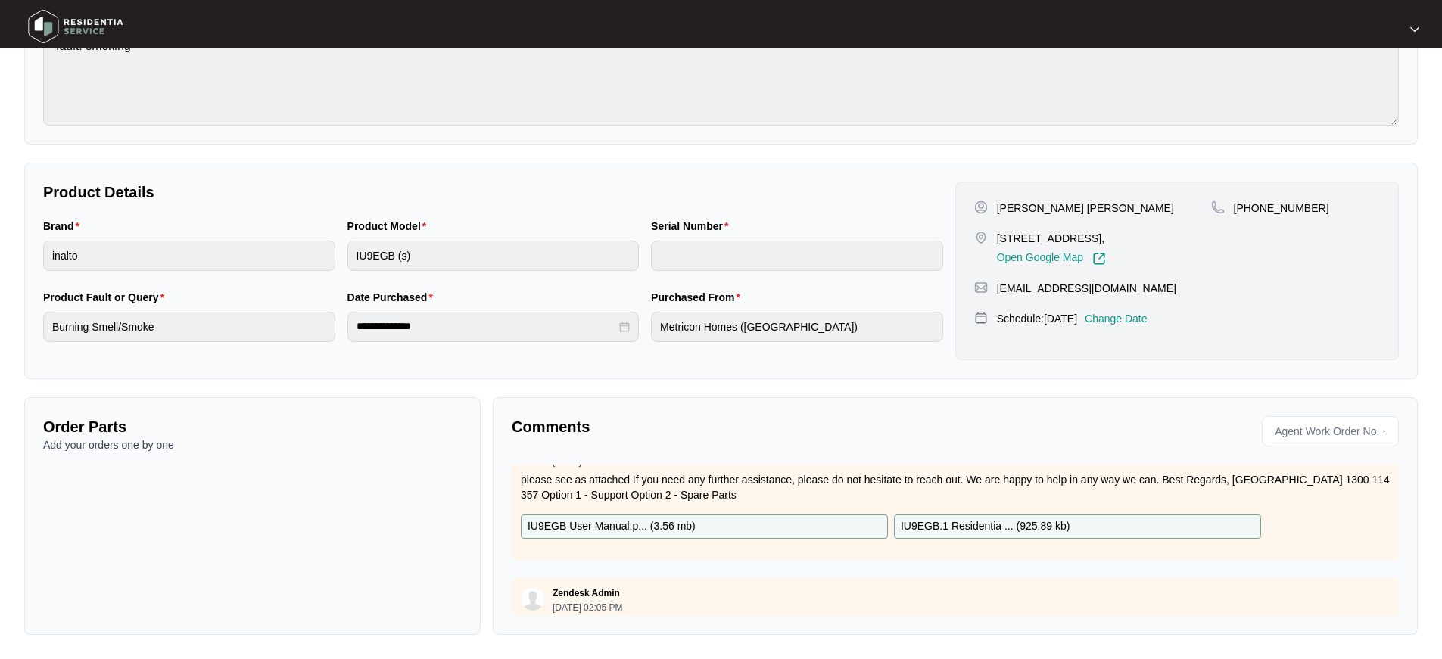
scroll to position [69, 0]
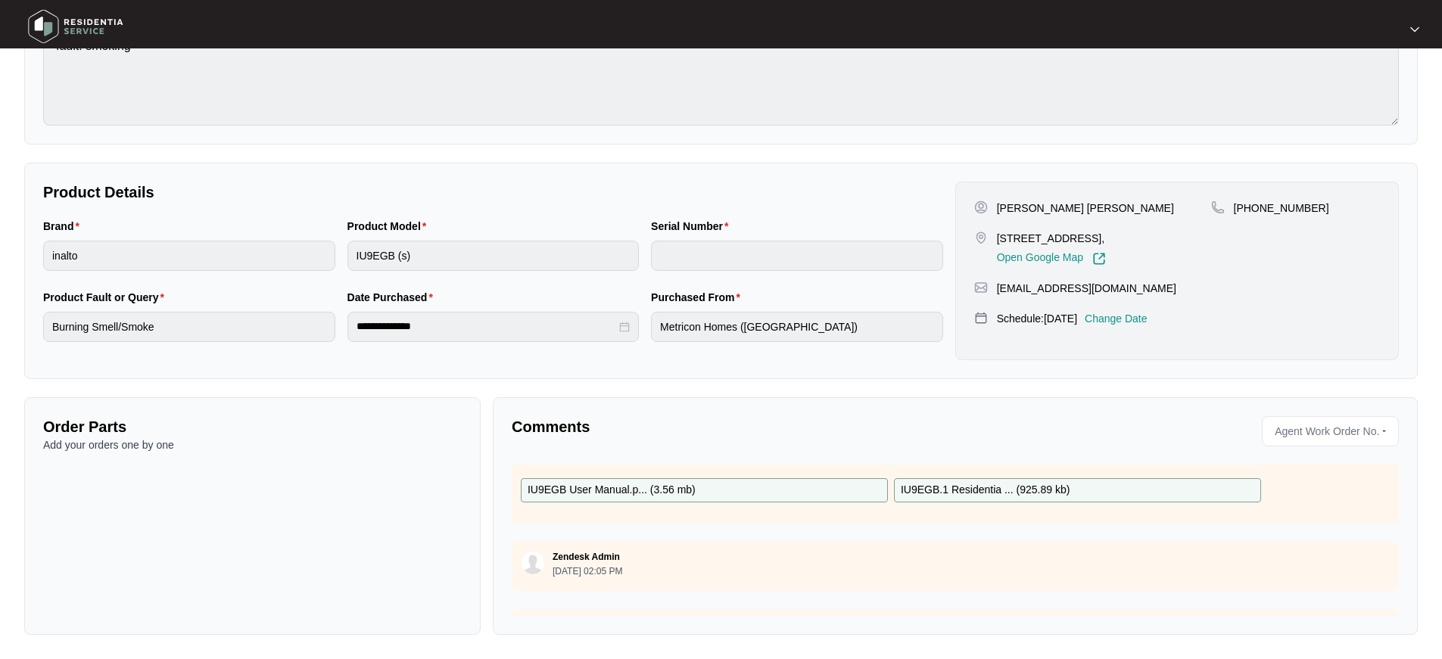
click at [918, 531] on div "Zendesk Admin [DATE] 11:29 AM please see as attached If you need any further as…" at bounding box center [955, 540] width 887 height 151
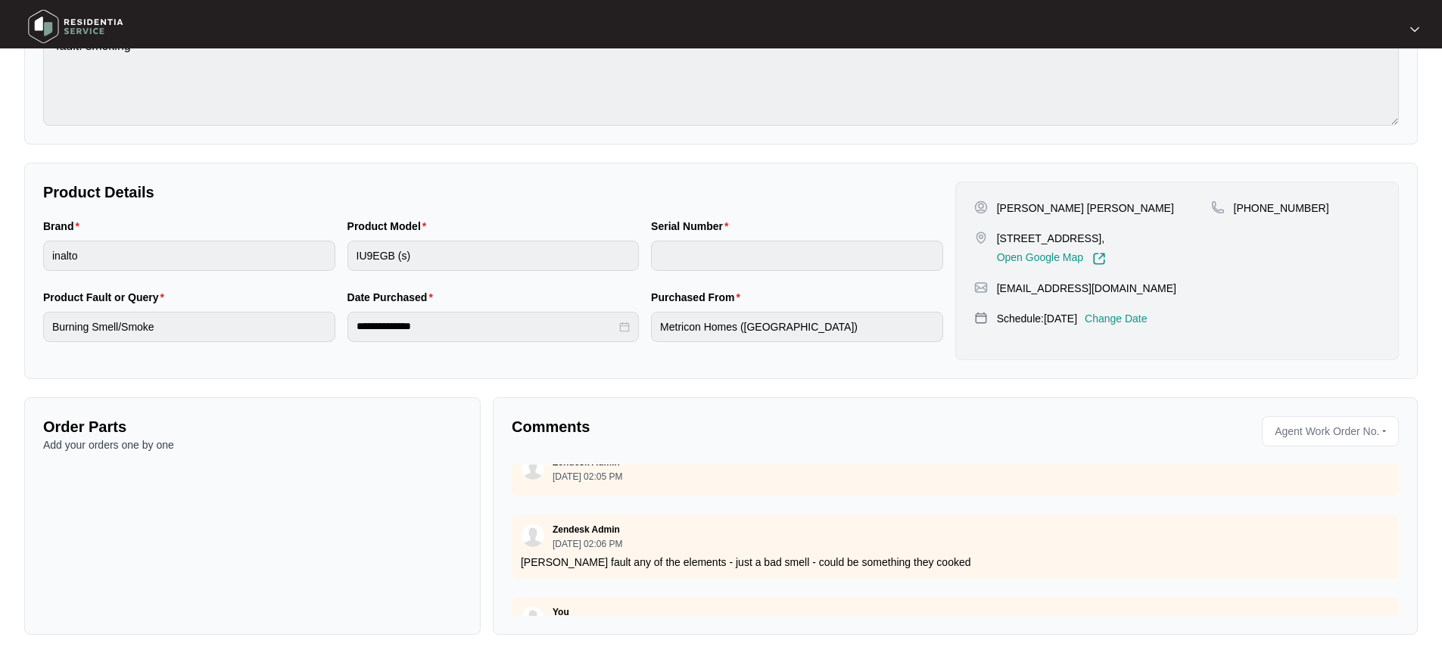
scroll to position [446, 0]
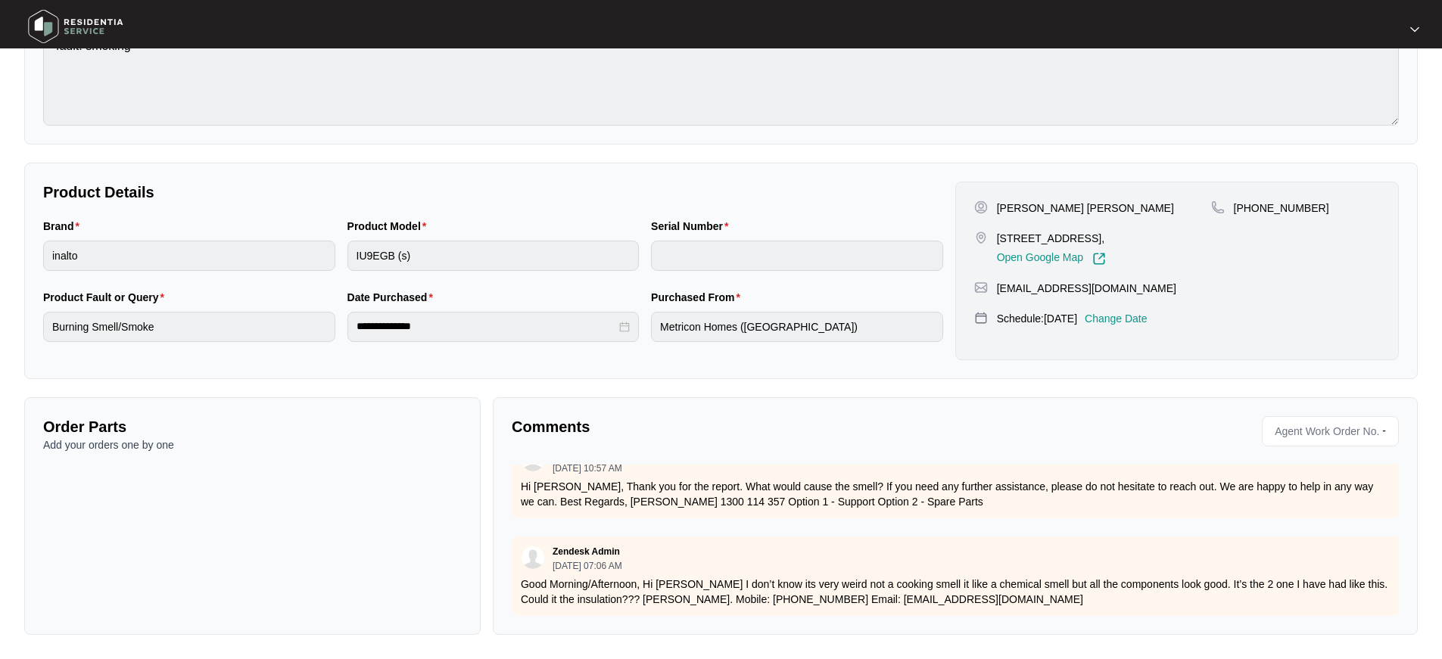
click at [664, 537] on div "Zendesk Admin [DATE] 07:06 AM Good Morning/Afternoon, Hi [PERSON_NAME] I don’t …" at bounding box center [955, 576] width 887 height 79
click at [674, 559] on div "Zendesk Admin [DATE] 07:06 AM" at bounding box center [955, 558] width 869 height 25
click at [978, 565] on div "Zendesk Admin [DATE] 07:06 AM Good Morning/Afternoon, Hi [PERSON_NAME] I don’t …" at bounding box center [955, 576] width 887 height 79
click at [986, 546] on div "Zendesk Admin [DATE] 07:06 AM" at bounding box center [955, 558] width 869 height 25
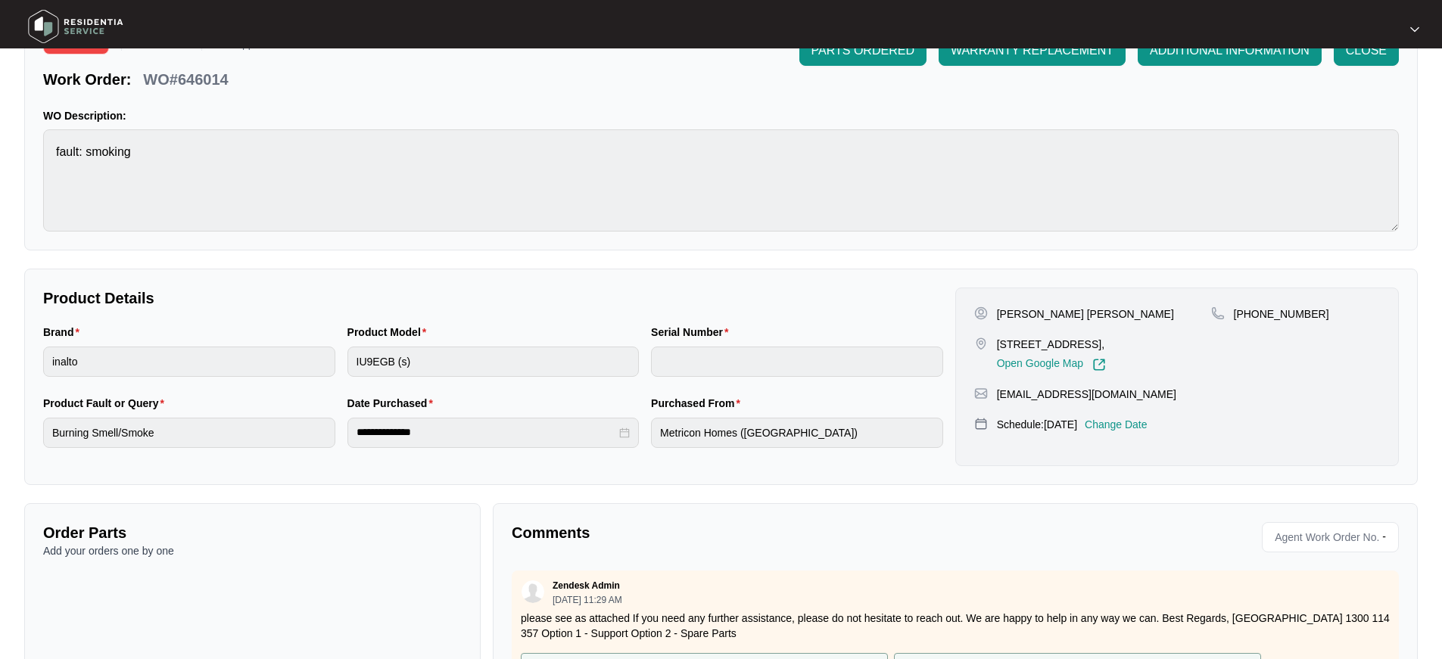
scroll to position [0, 0]
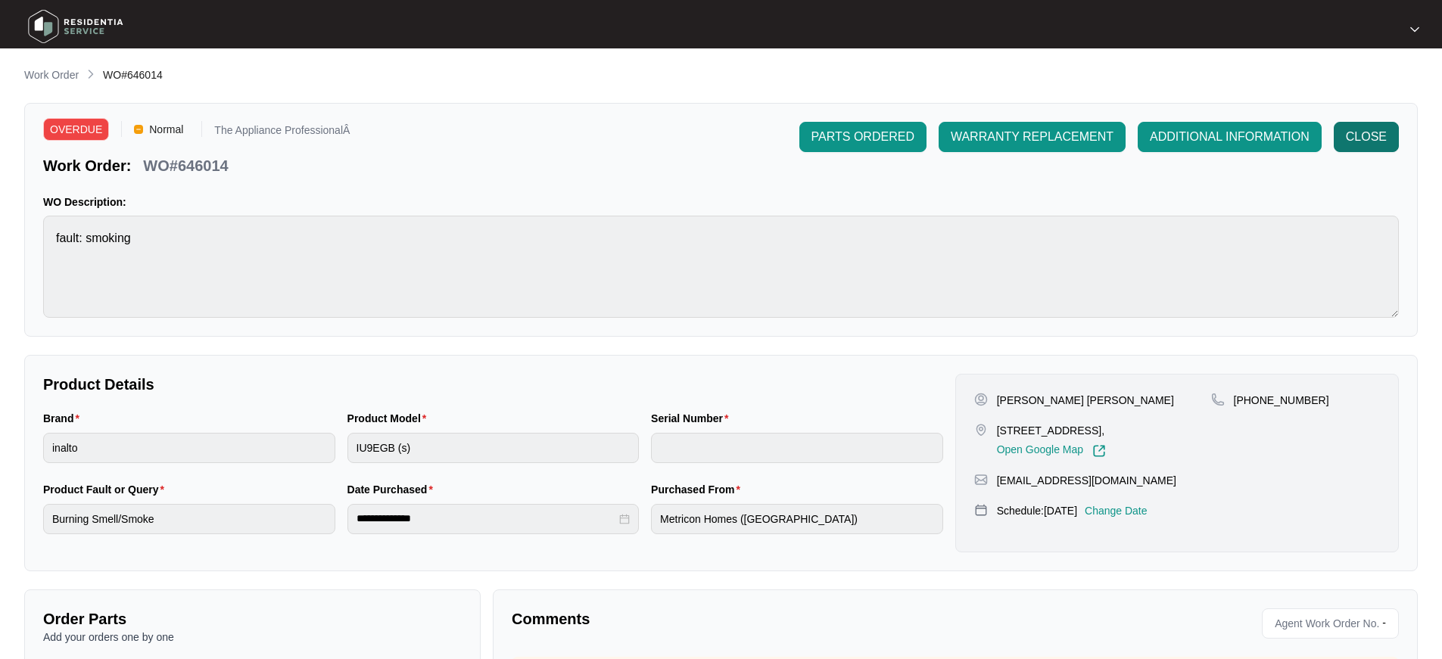
click at [1361, 137] on span "CLOSE" at bounding box center [1366, 137] width 41 height 18
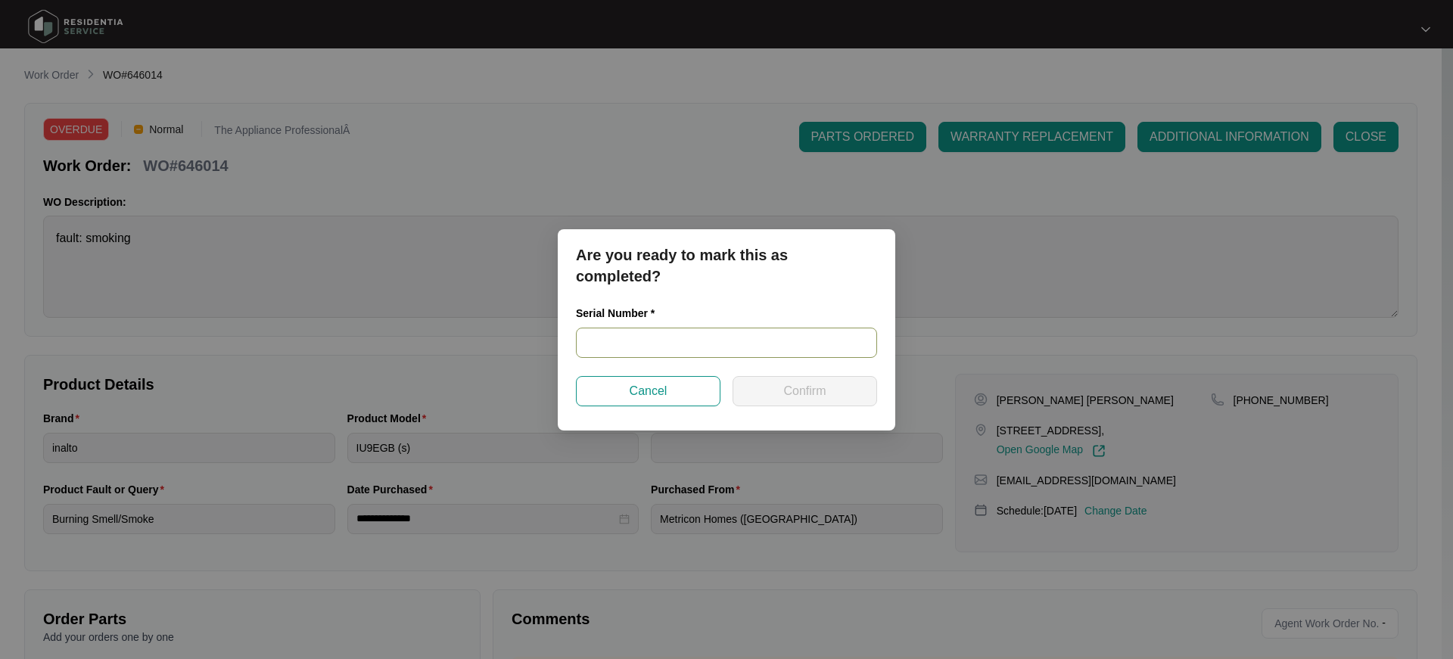
click at [649, 347] on input "text" at bounding box center [726, 343] width 301 height 30
type input "2023300065"
click at [763, 385] on button "Confirm" at bounding box center [805, 391] width 145 height 30
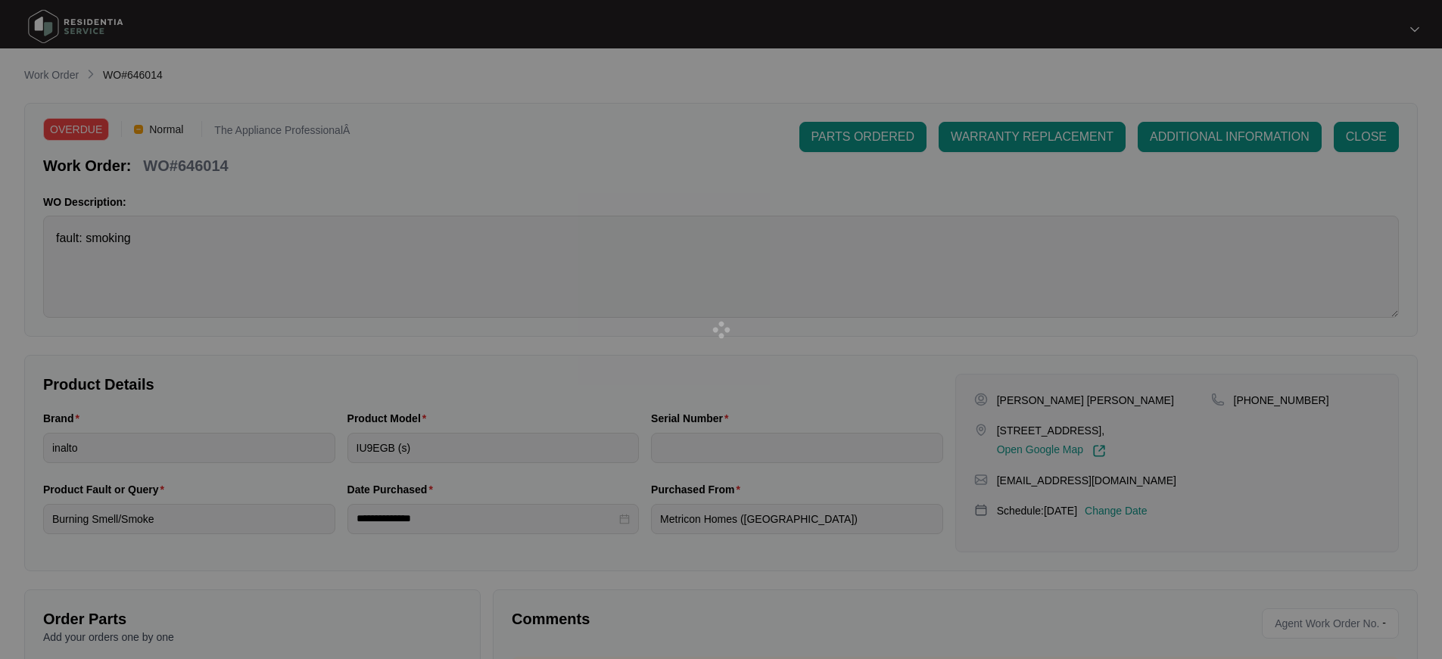
type input "2023300065"
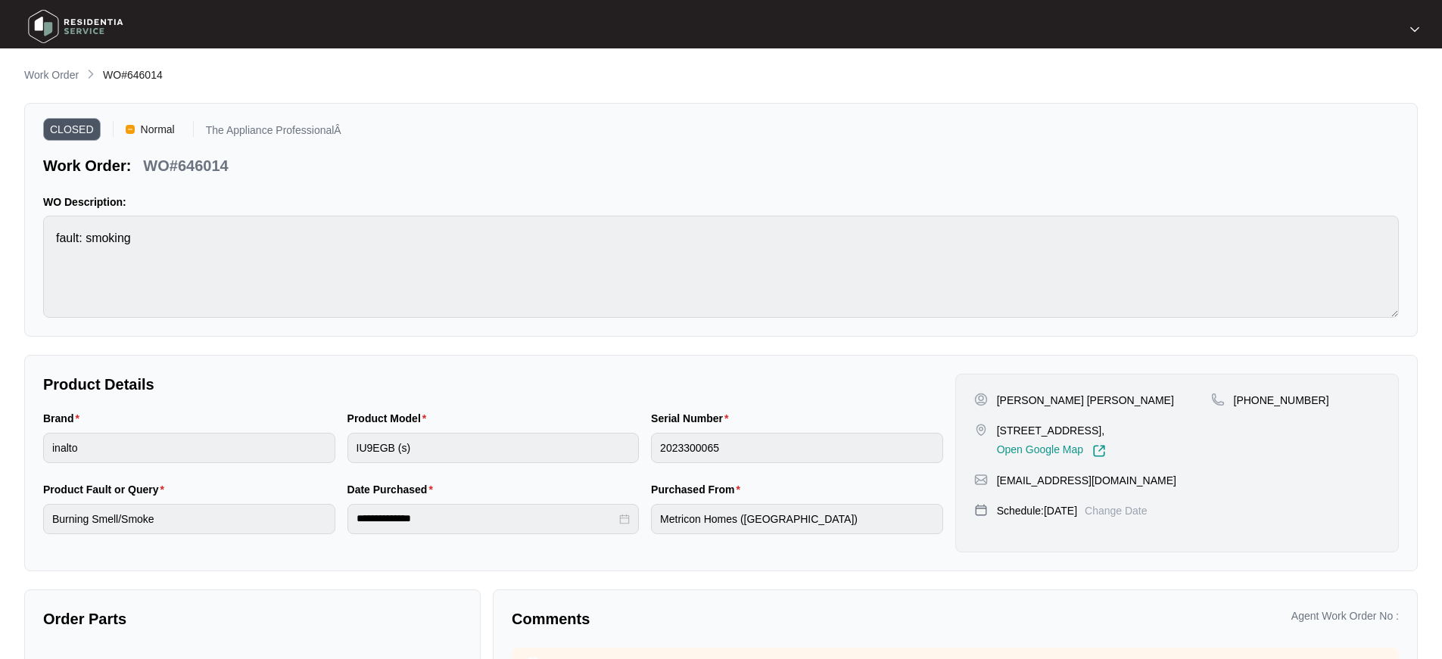
click at [58, 23] on img at bounding box center [76, 26] width 106 height 45
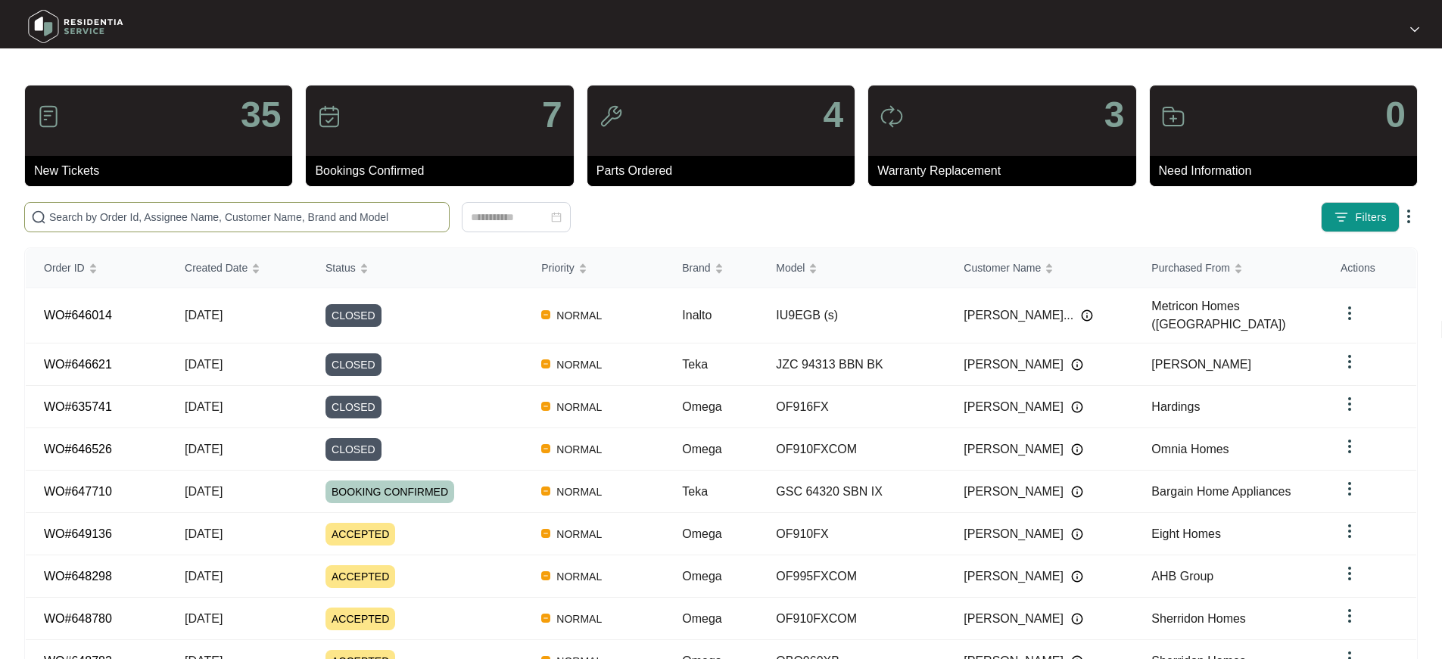
click at [204, 218] on input "text" at bounding box center [246, 217] width 394 height 17
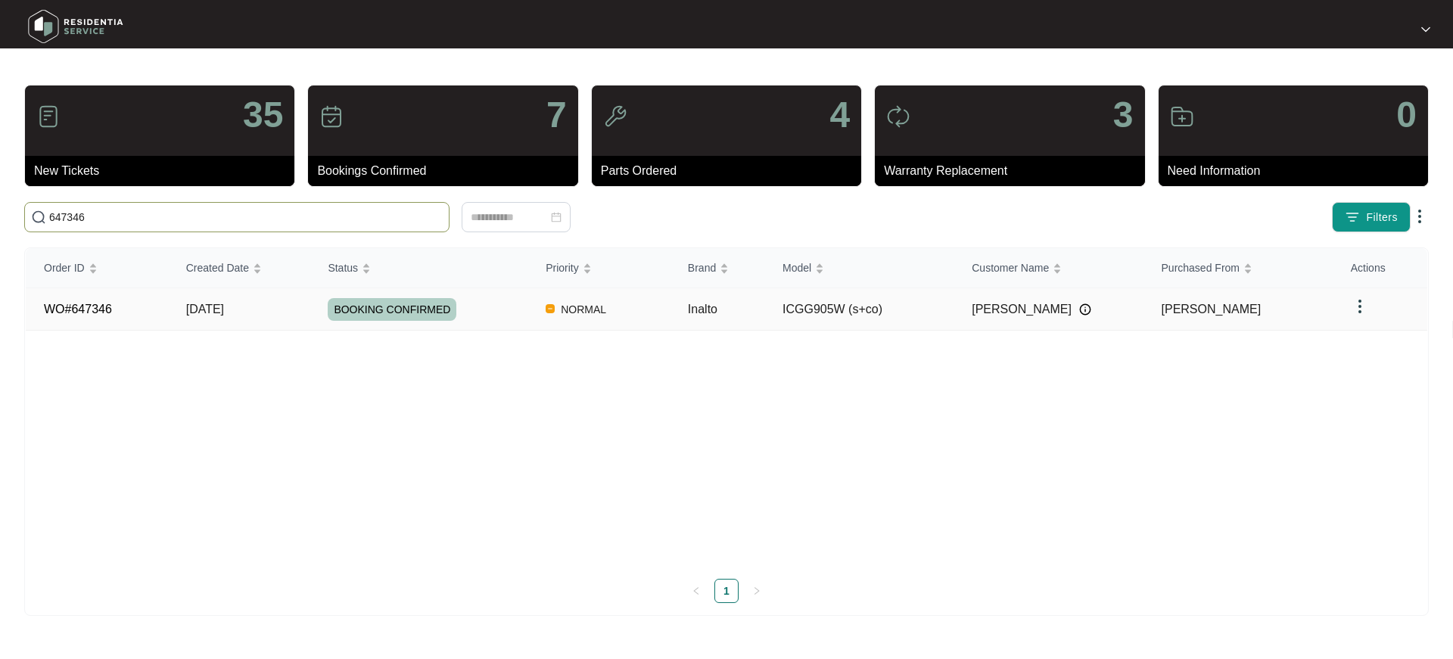
type input "647346"
click at [203, 303] on span "[DATE]" at bounding box center [205, 309] width 38 height 13
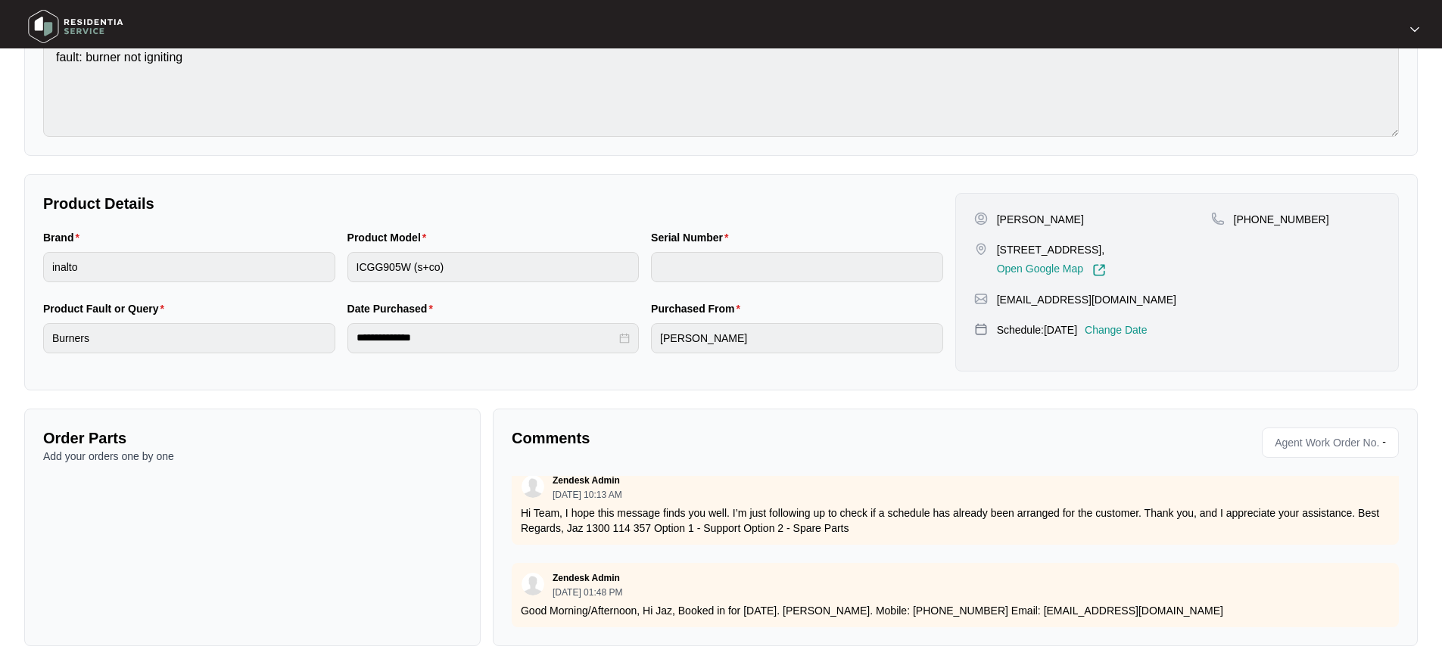
scroll to position [192, 0]
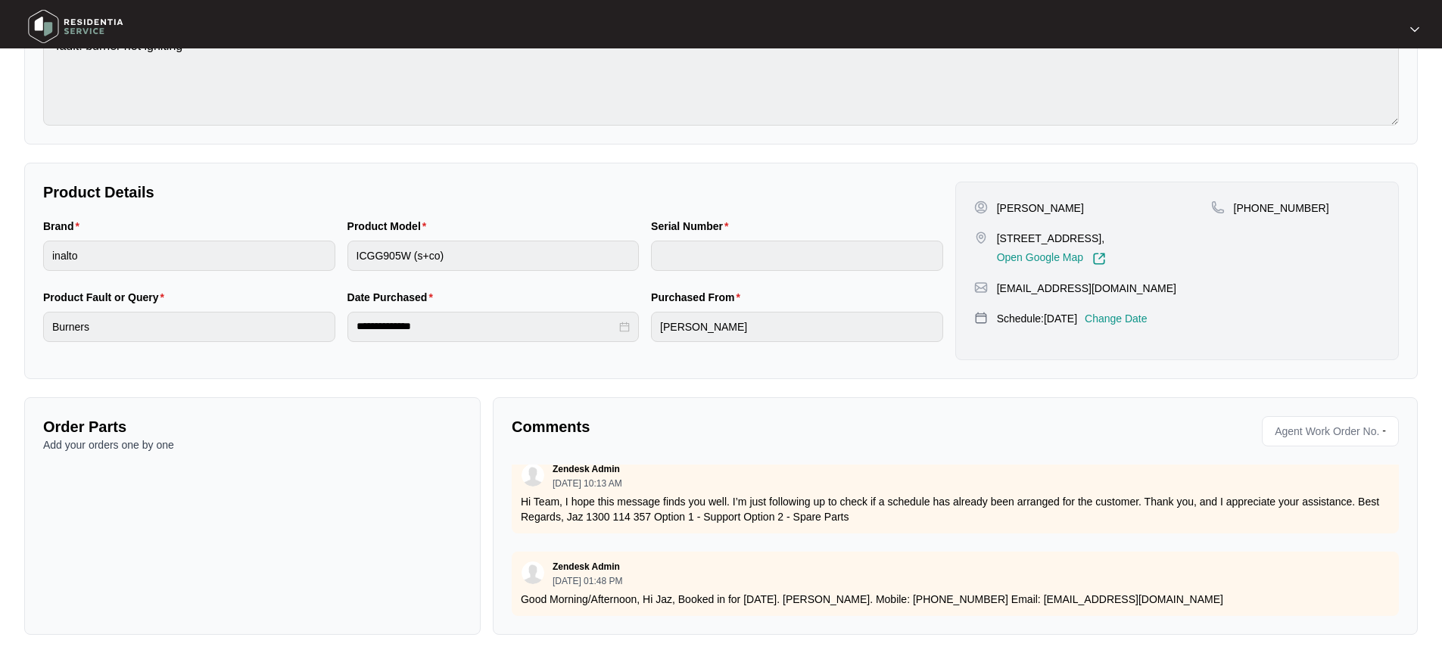
click at [1221, 596] on div "Zendesk Admin [DATE] 01:48 PM Good Morning/Afternoon, Hi Jaz, Booked in for [DA…" at bounding box center [955, 584] width 887 height 64
click at [1218, 592] on p "Good Morning/Afternoon, Hi Jaz, Booked in for [DATE]. [PERSON_NAME]. Mobile: [P…" at bounding box center [955, 599] width 869 height 15
click at [1215, 592] on p "Good Morning/Afternoon, Hi Jaz, Booked in for [DATE]. [PERSON_NAME]. Mobile: [P…" at bounding box center [955, 599] width 869 height 15
click at [1186, 534] on div "Zendesk Admin [DATE] 04:43 PM please see as attached If you need any further as…" at bounding box center [955, 540] width 887 height 151
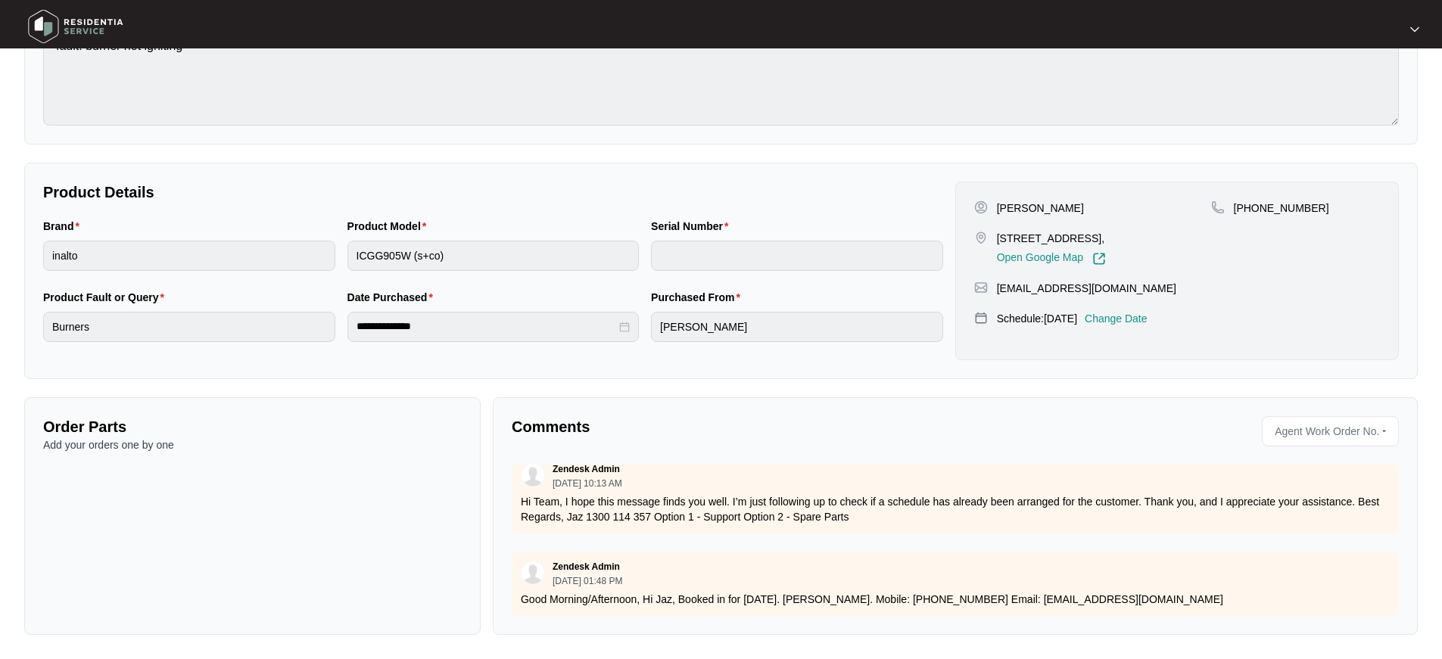
click at [1187, 526] on div "Zendesk Admin [DATE] 04:43 PM please see as attached If you need any further as…" at bounding box center [955, 540] width 887 height 151
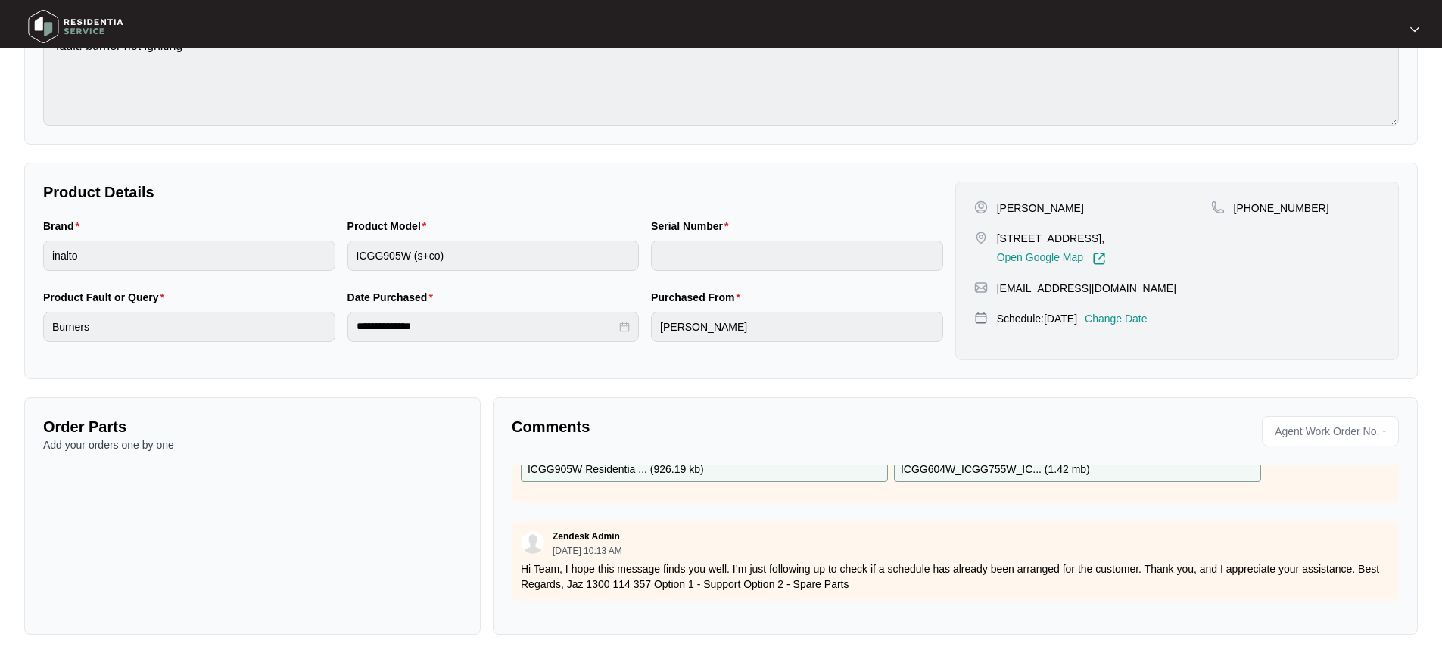
scroll to position [0, 0]
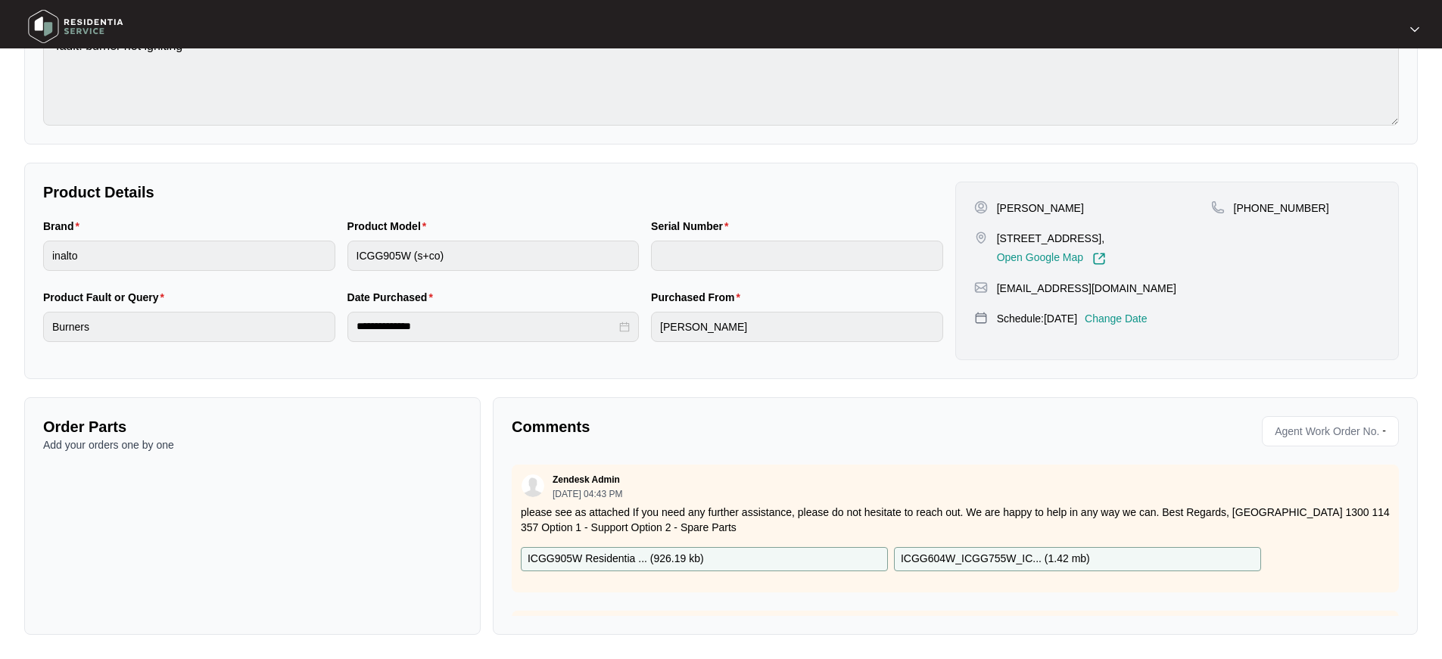
click at [894, 518] on p "please see as attached If you need any further assistance, please do not hesita…" at bounding box center [955, 520] width 869 height 30
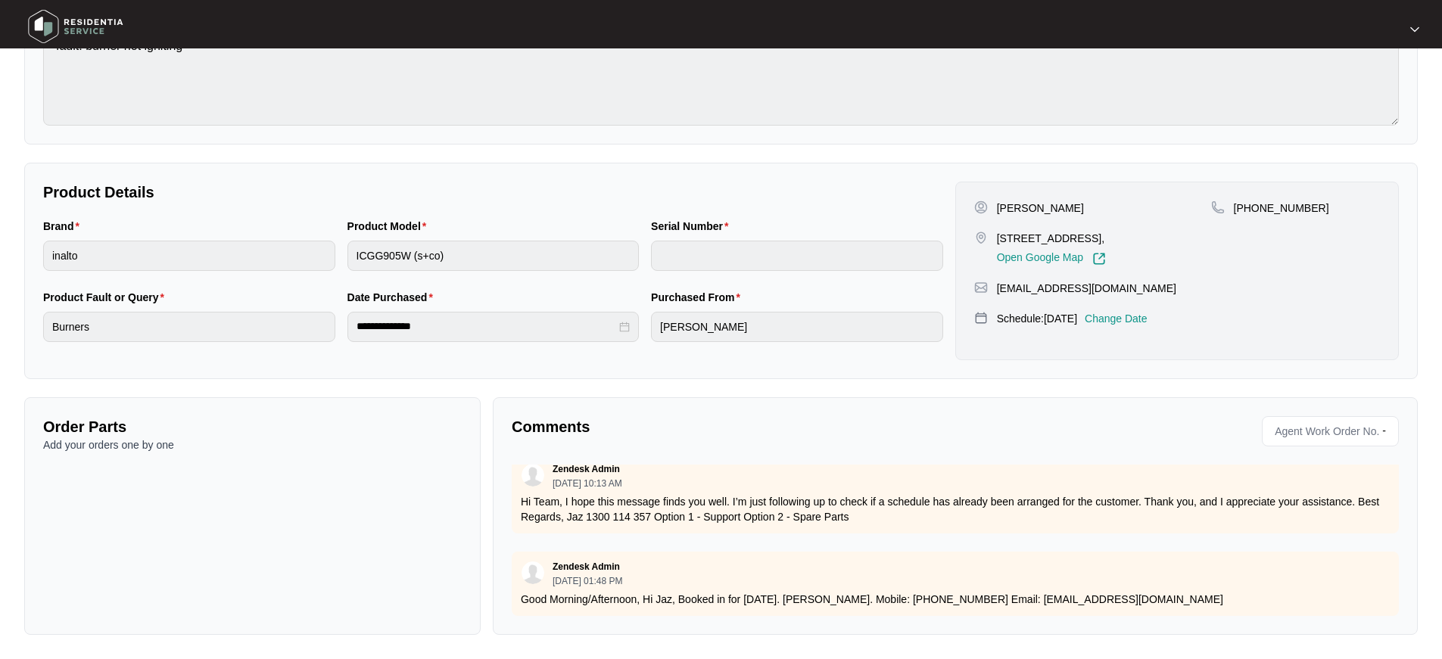
scroll to position [168, 0]
click at [867, 528] on div "Zendesk Admin [DATE] 04:43 PM please see as attached If you need any further as…" at bounding box center [955, 540] width 887 height 151
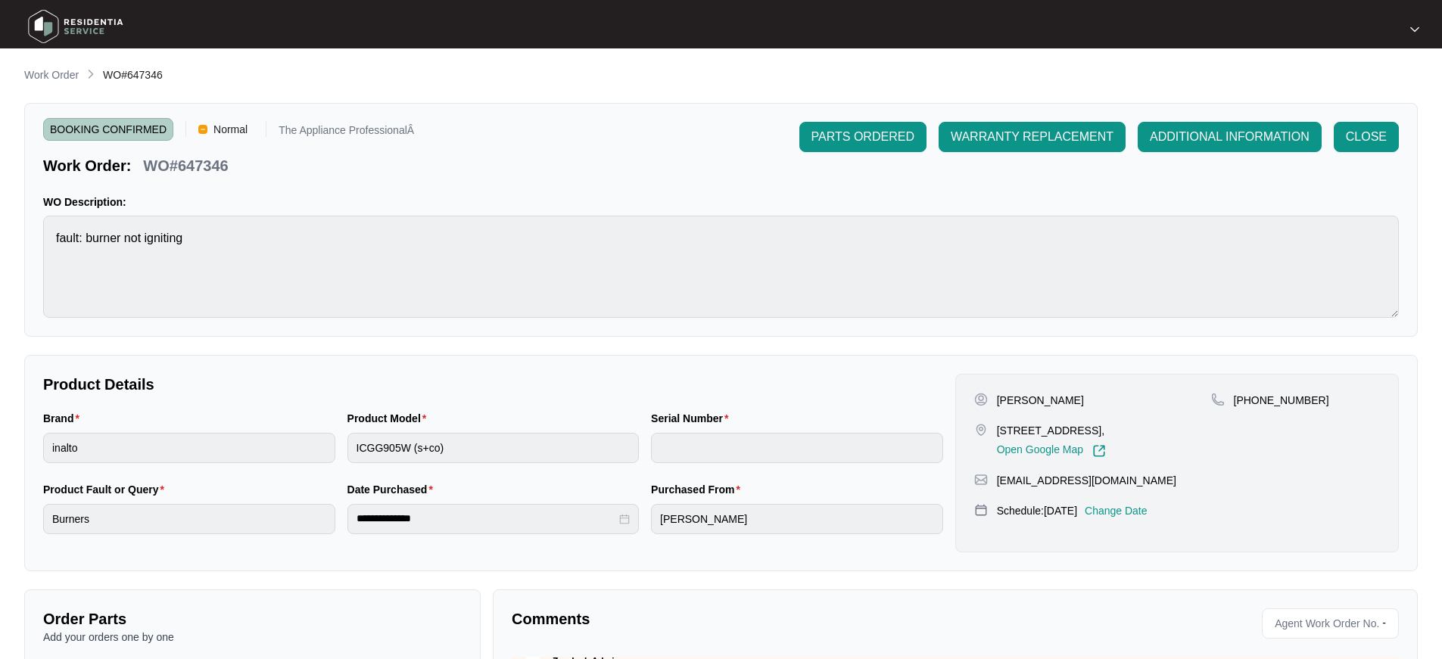
scroll to position [192, 0]
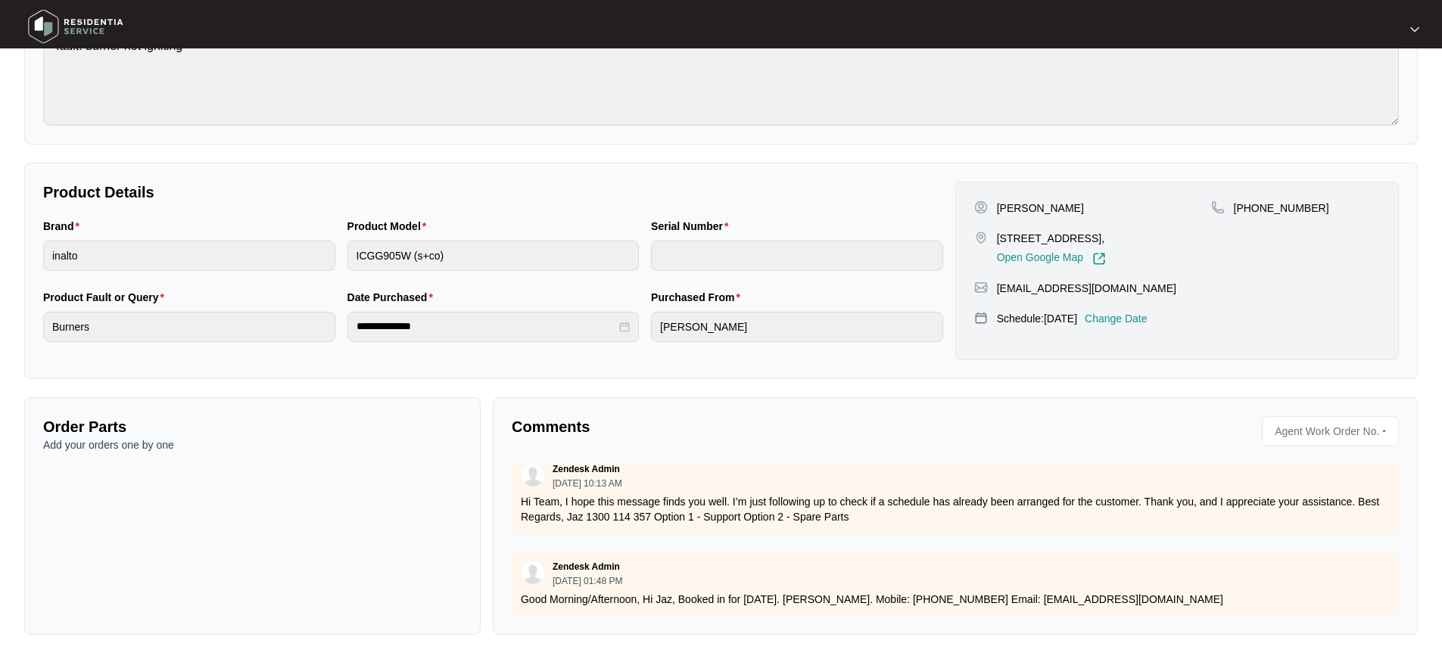
click at [1186, 592] on p "Good Morning/Afternoon, Hi Jaz, Booked in for [DATE]. [PERSON_NAME]. Mobile: [P…" at bounding box center [955, 599] width 869 height 15
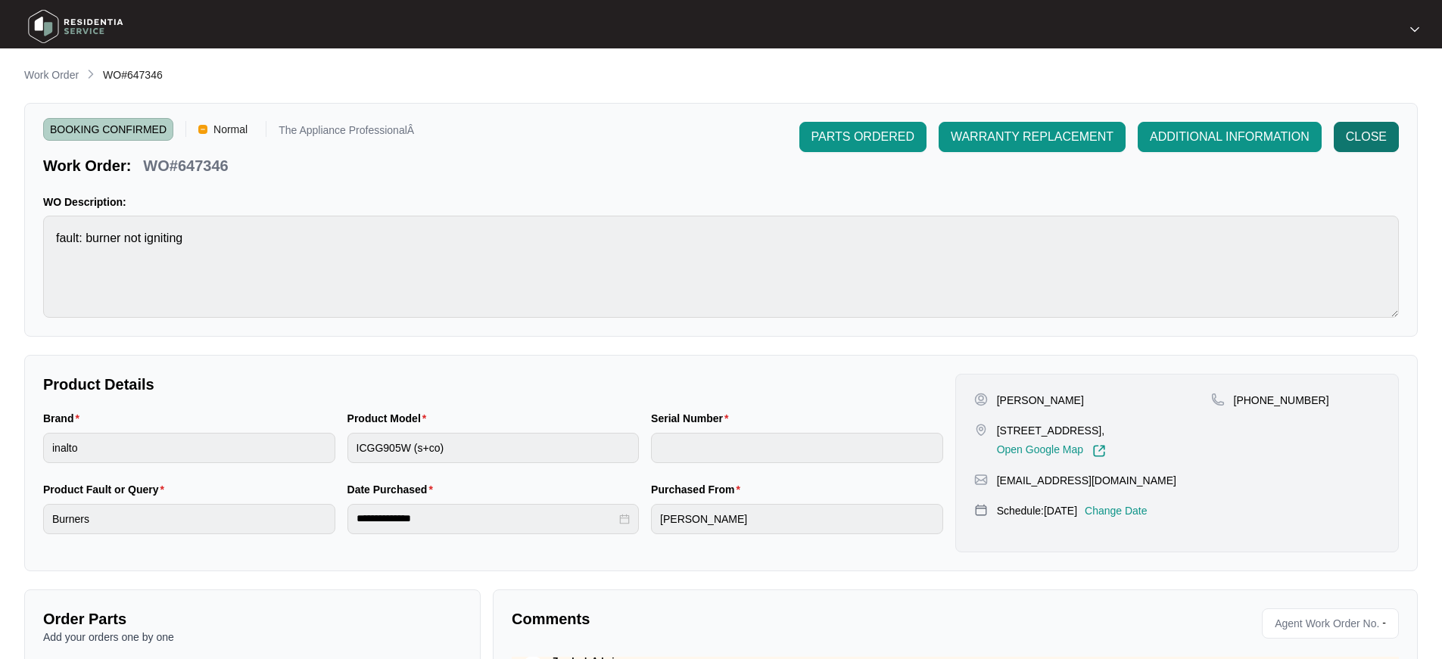
click at [1361, 143] on span "CLOSE" at bounding box center [1366, 137] width 41 height 18
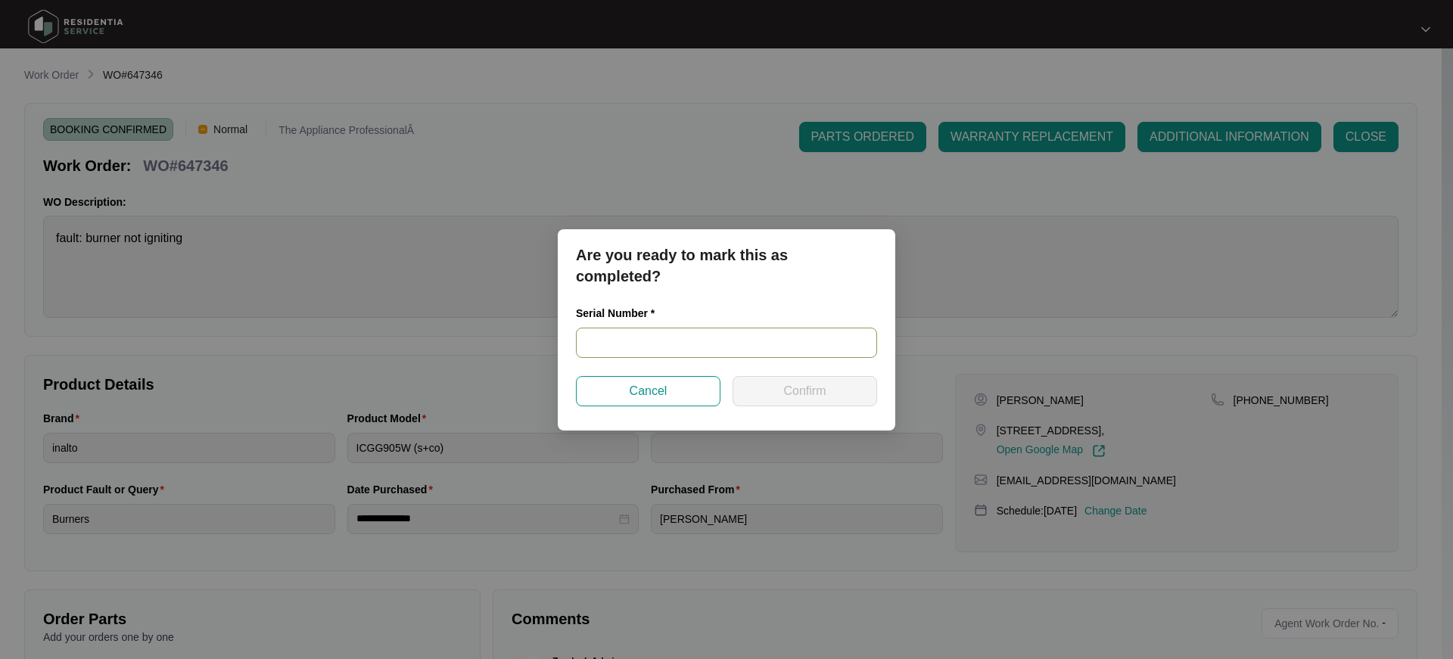
click at [693, 351] on input "text" at bounding box center [726, 343] width 301 height 30
type input "NA"
click at [778, 387] on button "Confirm" at bounding box center [805, 391] width 145 height 30
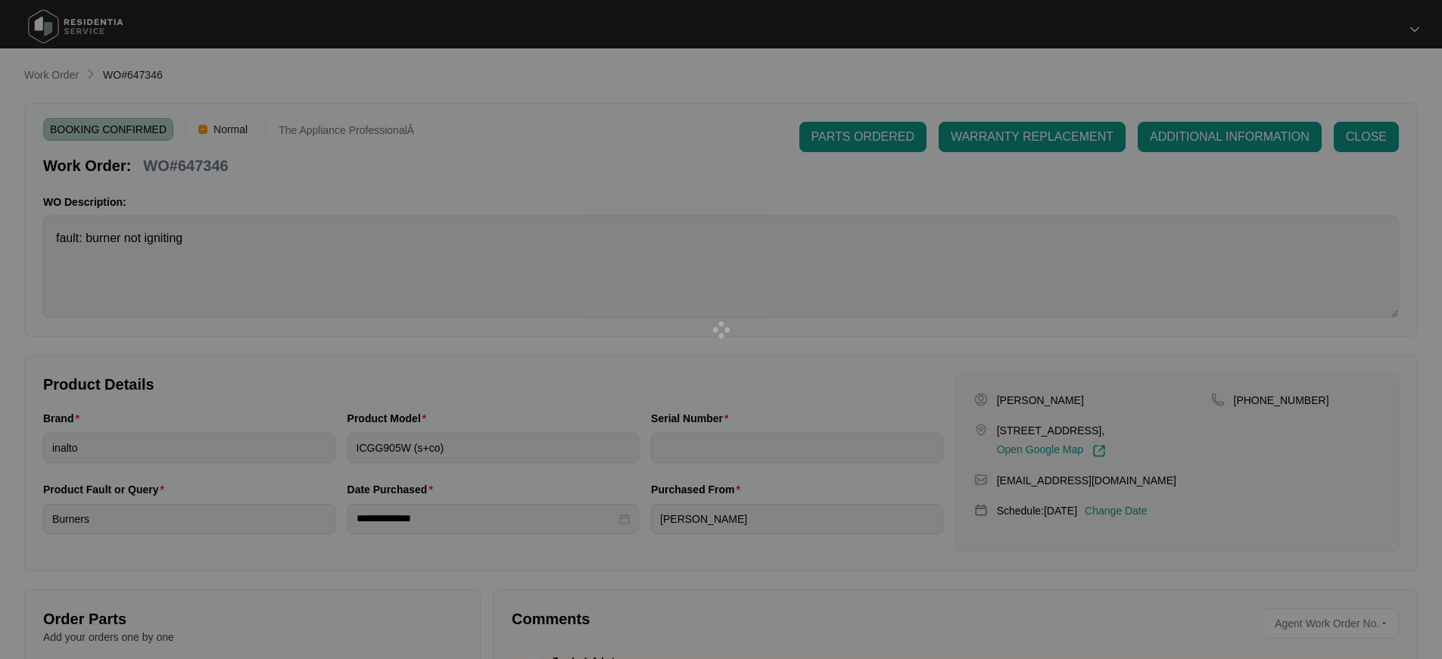
type input "NA"
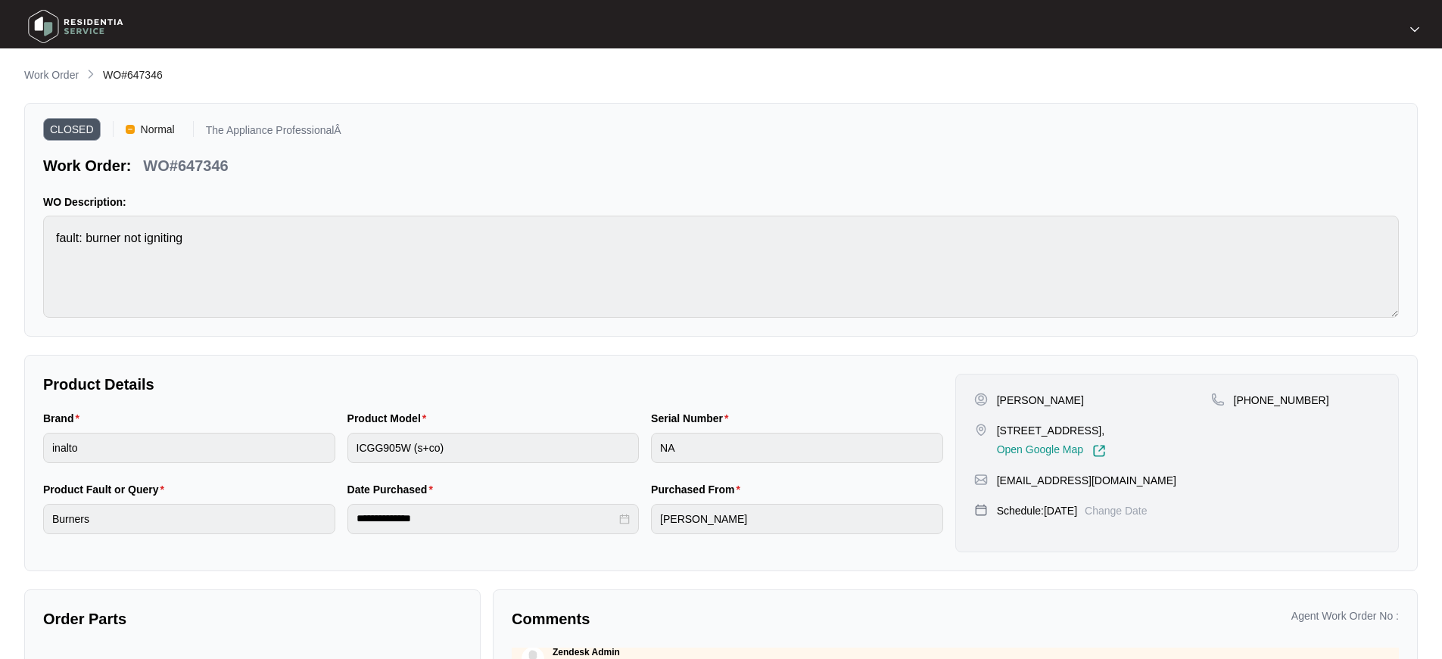
click at [48, 30] on img at bounding box center [76, 26] width 106 height 45
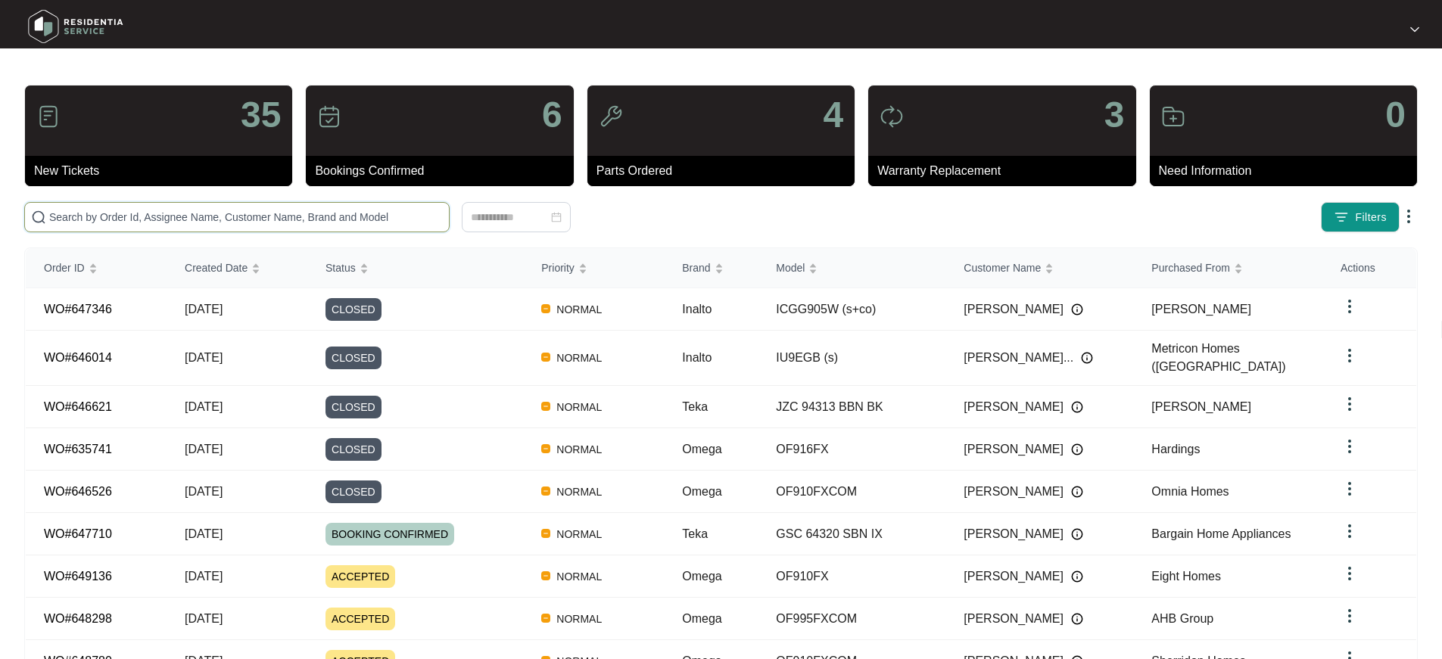
click at [189, 210] on input "text" at bounding box center [246, 217] width 394 height 17
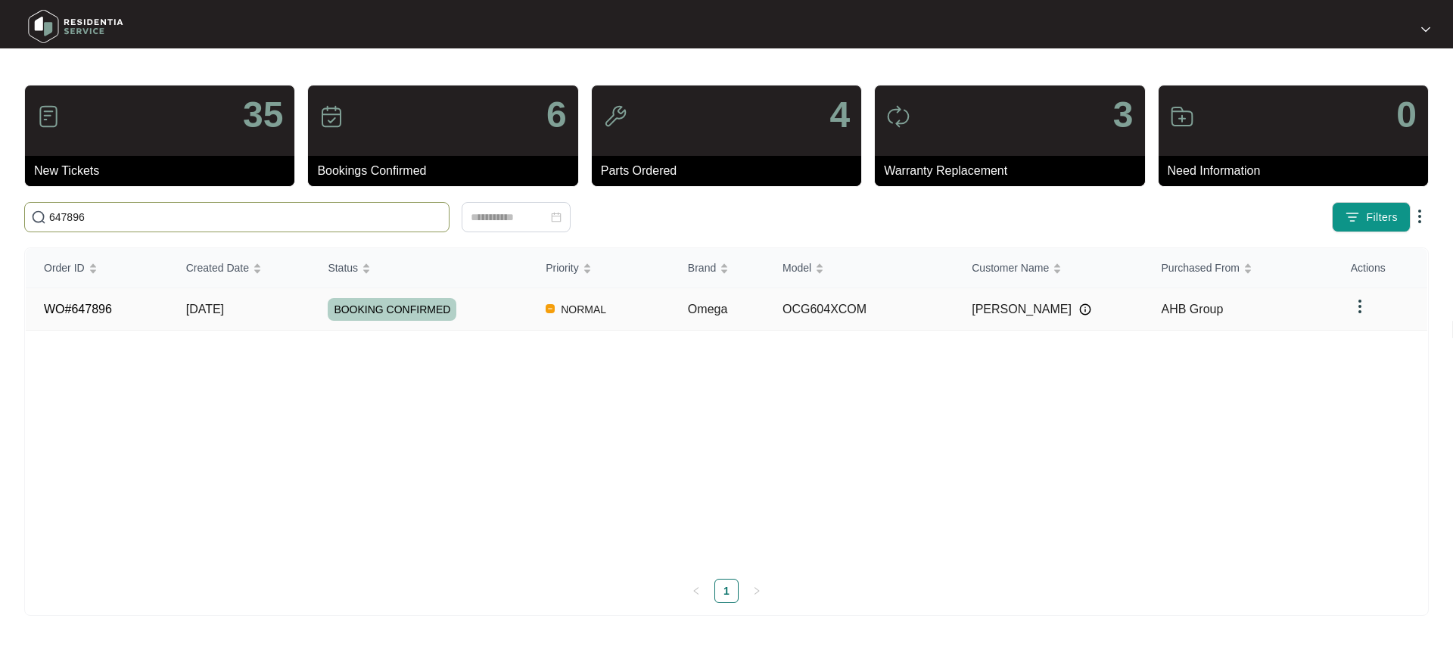
type input "647896"
click at [96, 307] on link "WO#647896" at bounding box center [78, 309] width 68 height 13
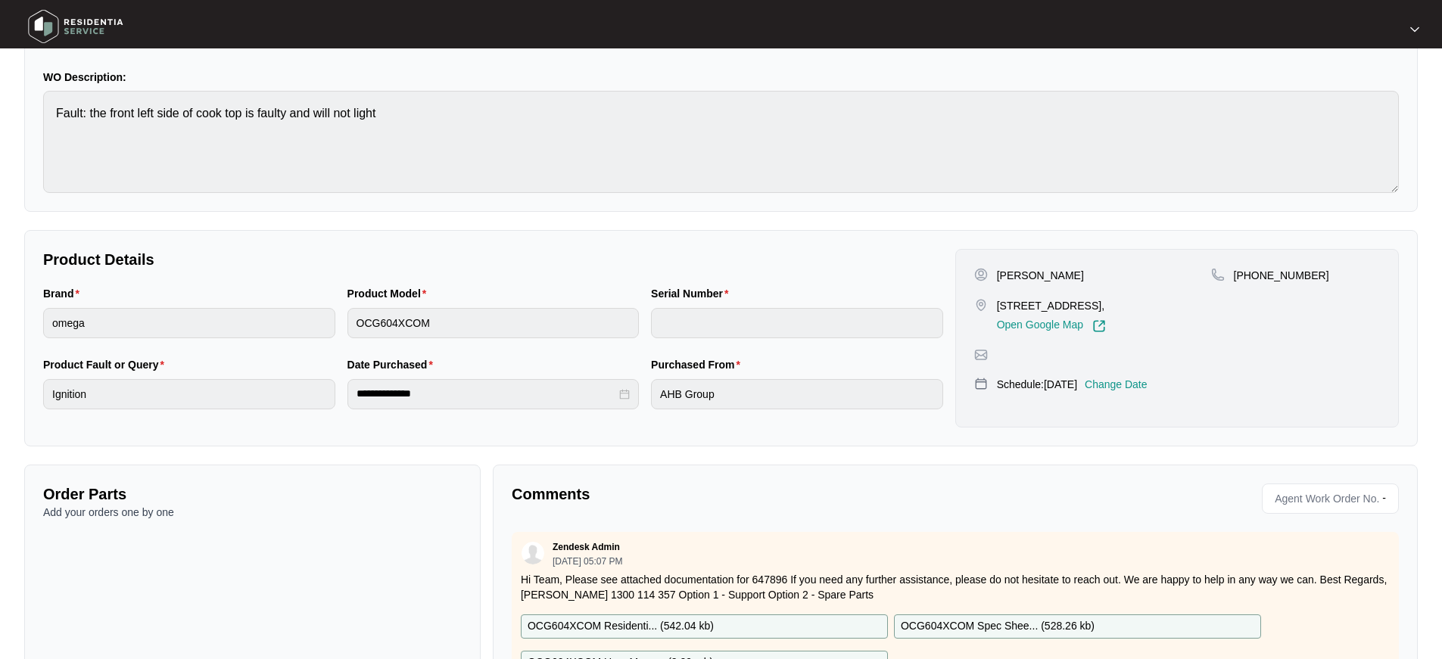
scroll to position [192, 0]
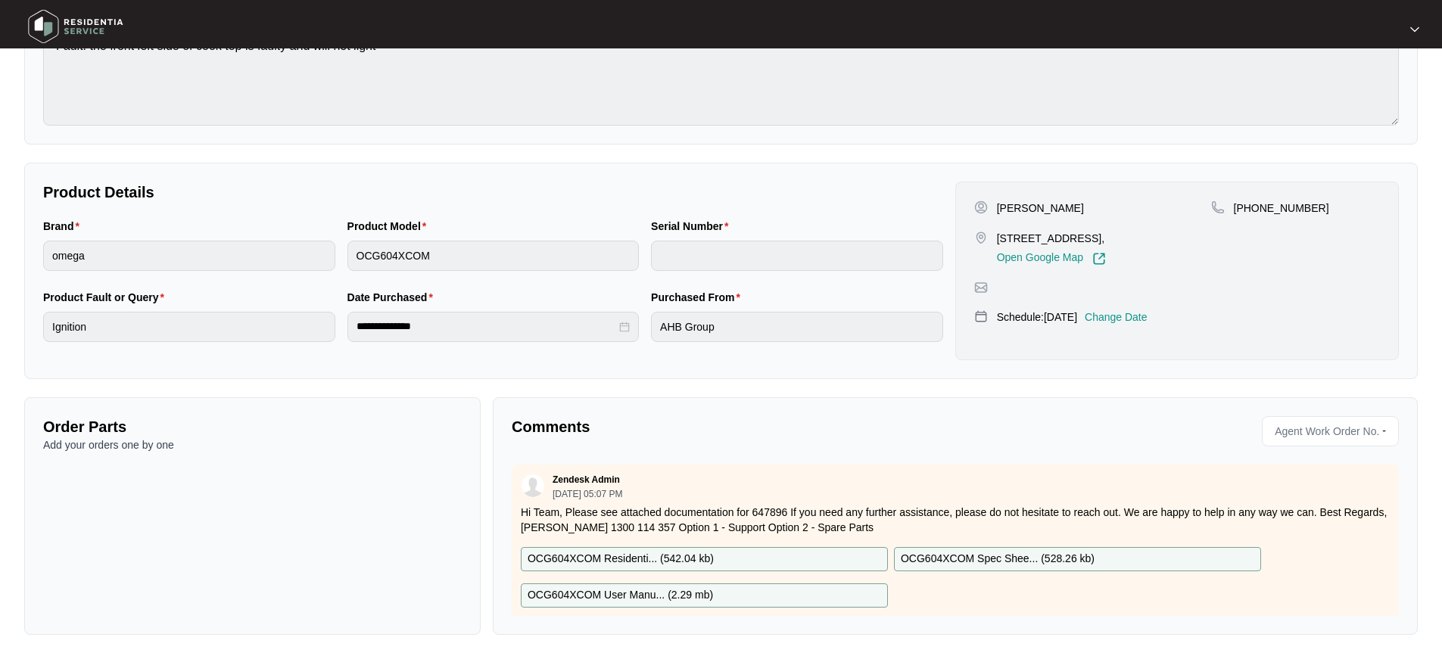
click at [951, 591] on div "OCG604XCOM Residenti... ( 542.04 kb ) OCG604XCOM Spec Shee... ( 528.26 kb ) OCG…" at bounding box center [955, 577] width 881 height 61
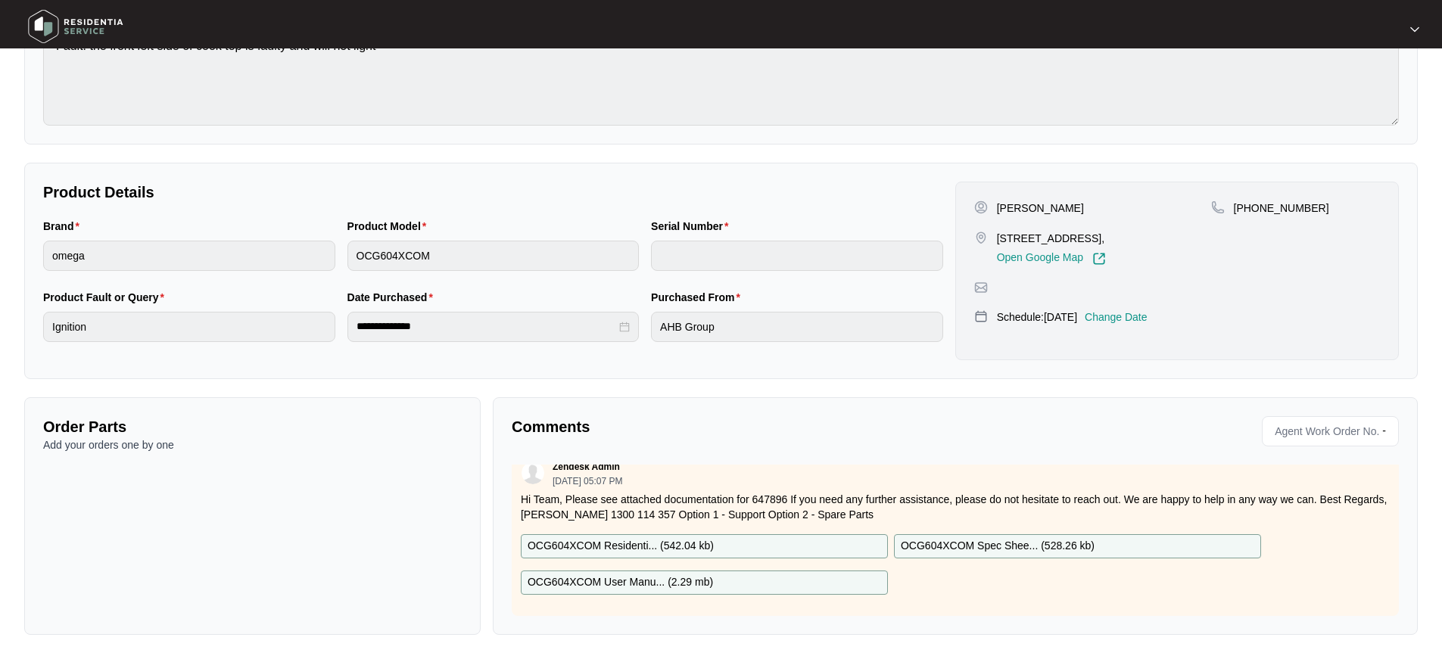
scroll to position [24, 0]
click at [1101, 578] on div "OCG604XCOM Residenti... ( 542.04 kb ) OCG604XCOM Spec Shee... ( 528.26 kb ) OCG…" at bounding box center [955, 564] width 881 height 61
drag, startPoint x: 1058, startPoint y: 571, endPoint x: 1039, endPoint y: 575, distance: 19.5
click at [1043, 575] on div "OCG604XCOM Residenti... ( 542.04 kb ) OCG604XCOM Spec Shee... ( 528.26 kb ) OCG…" at bounding box center [955, 564] width 881 height 61
click at [1009, 583] on div "Zendesk Admin [DATE] 05:07 PM Hi Team, Please see attached documentation for 64…" at bounding box center [955, 534] width 887 height 164
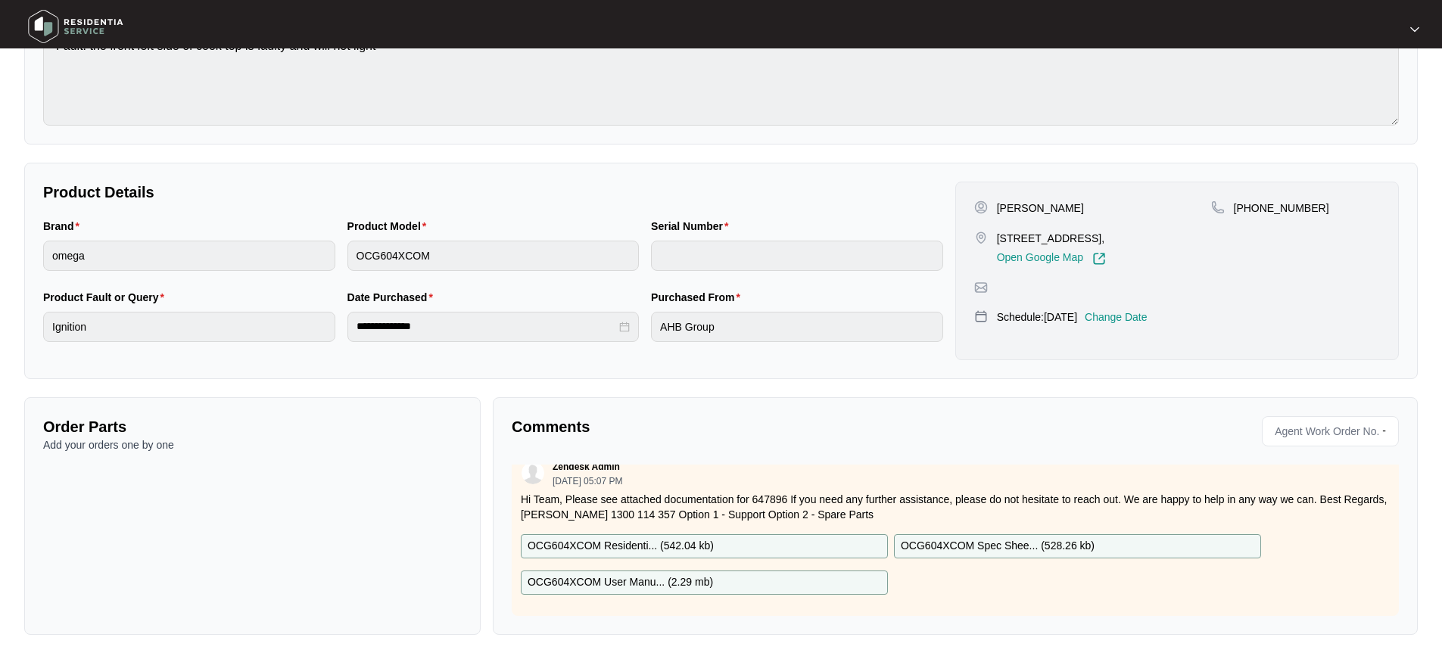
click at [1009, 583] on div "Zendesk Admin [DATE] 05:07 PM Hi Team, Please see attached documentation for 64…" at bounding box center [955, 534] width 887 height 164
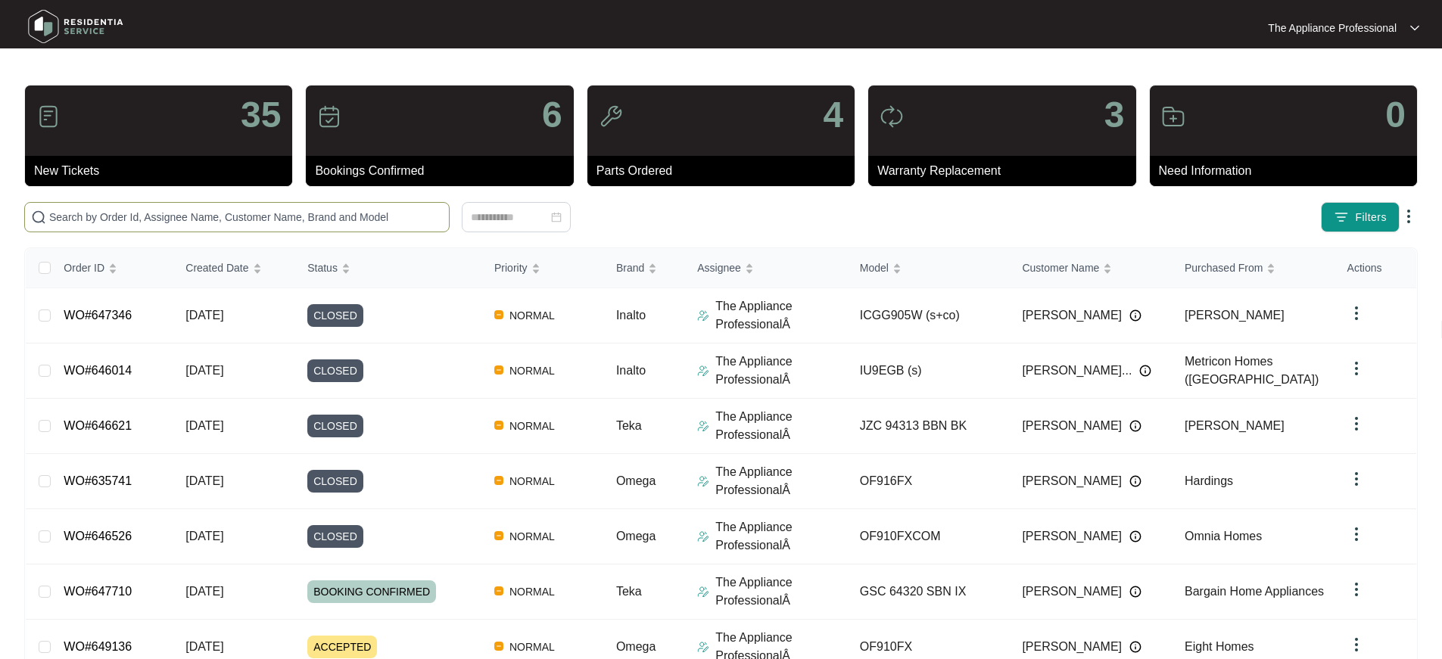
click at [218, 216] on input "text" at bounding box center [246, 217] width 394 height 17
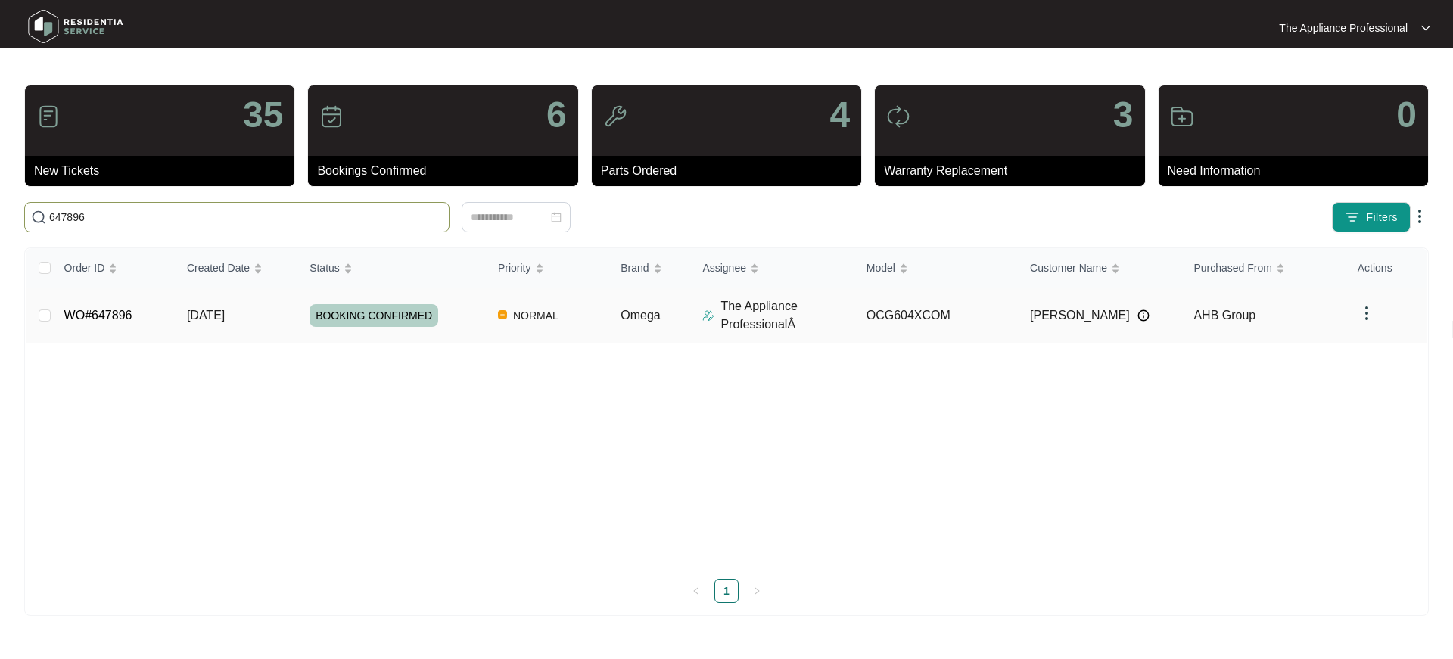
type input "647896"
click at [215, 315] on span "[DATE]" at bounding box center [206, 315] width 38 height 13
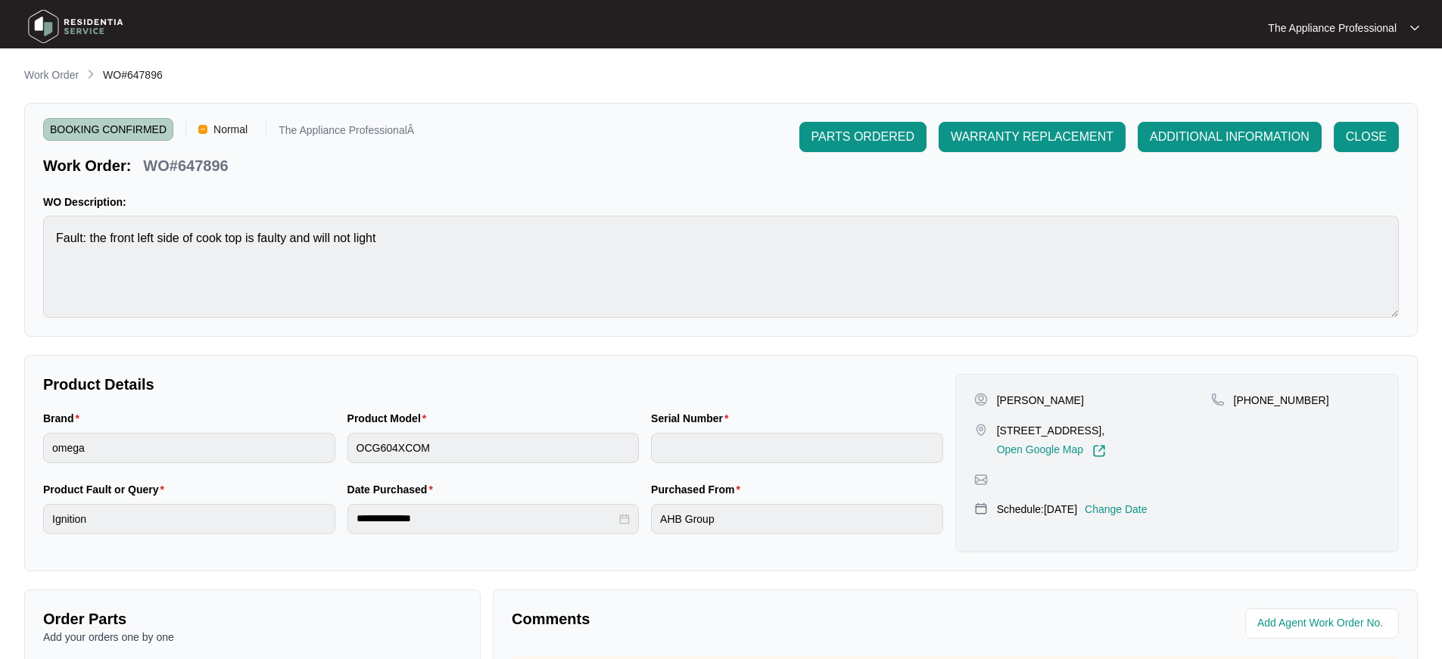
scroll to position [344, 0]
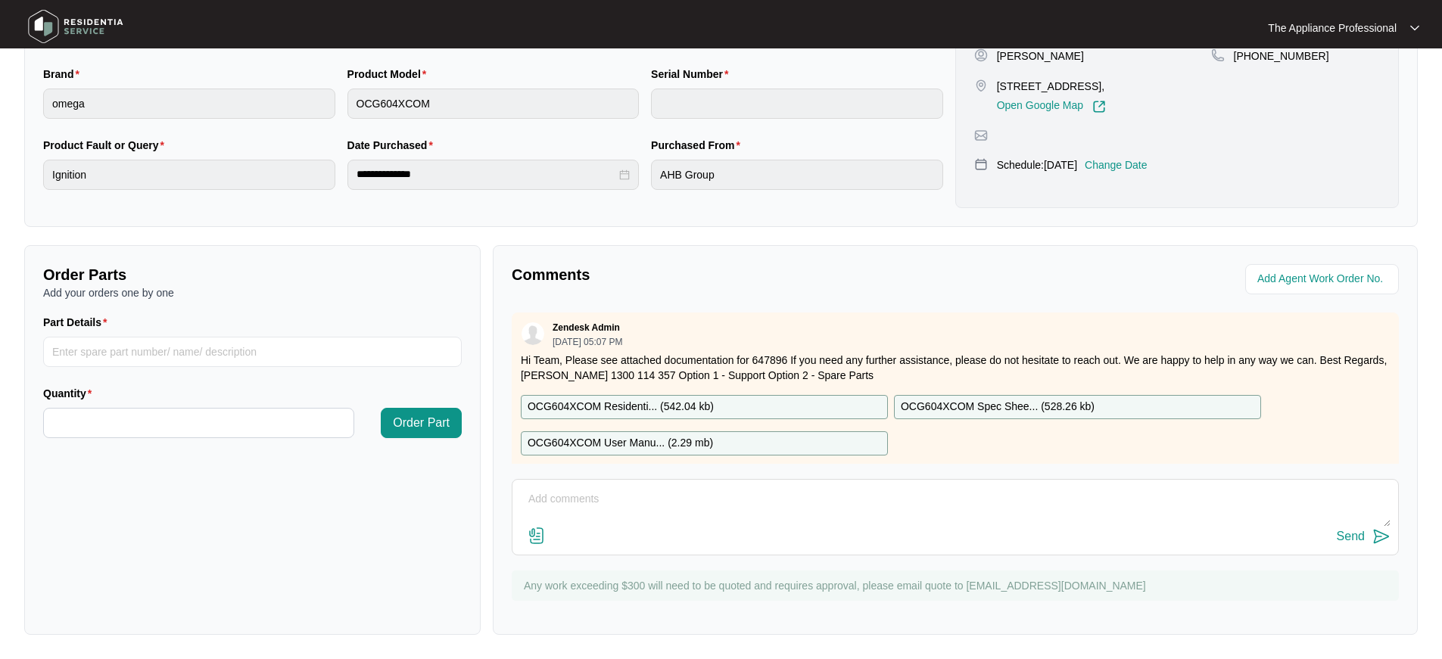
click at [606, 502] on textarea at bounding box center [955, 506] width 870 height 39
type textarea "Fitted spacers under gas manifold and tested ok."
click at [1382, 535] on img at bounding box center [1381, 536] width 18 height 18
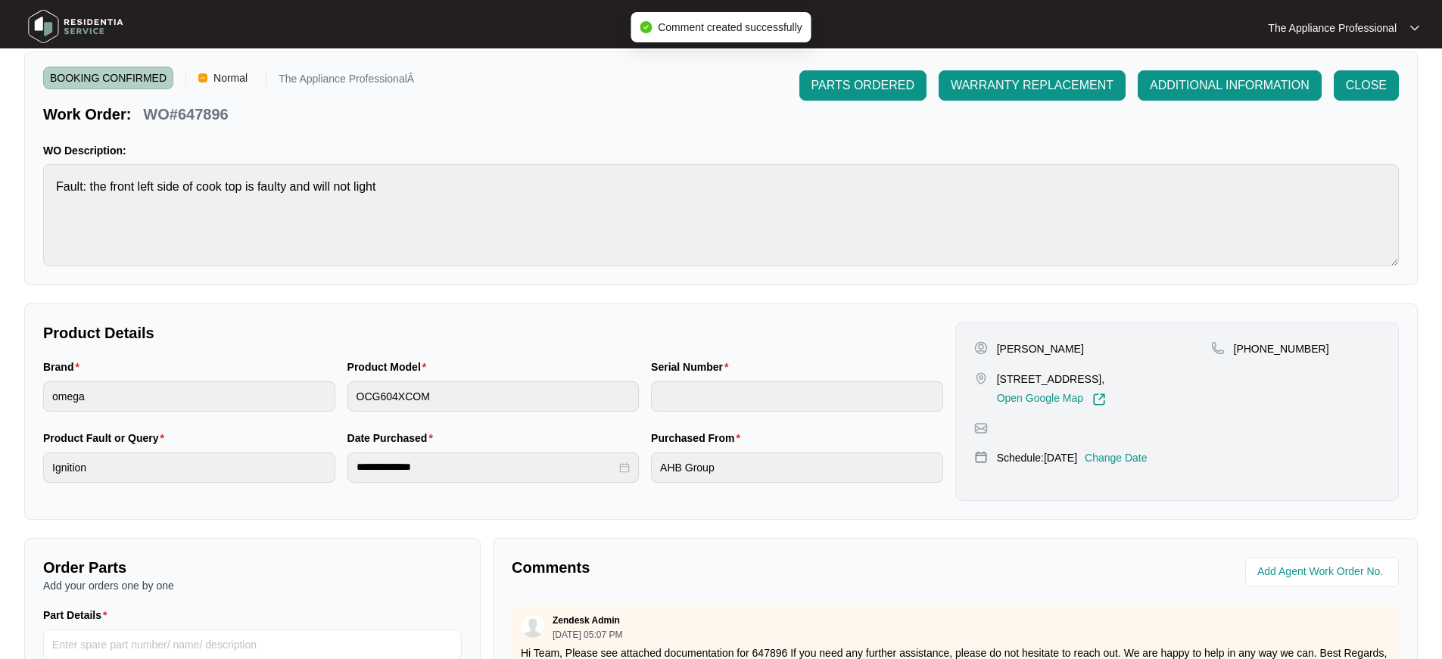
scroll to position [0, 0]
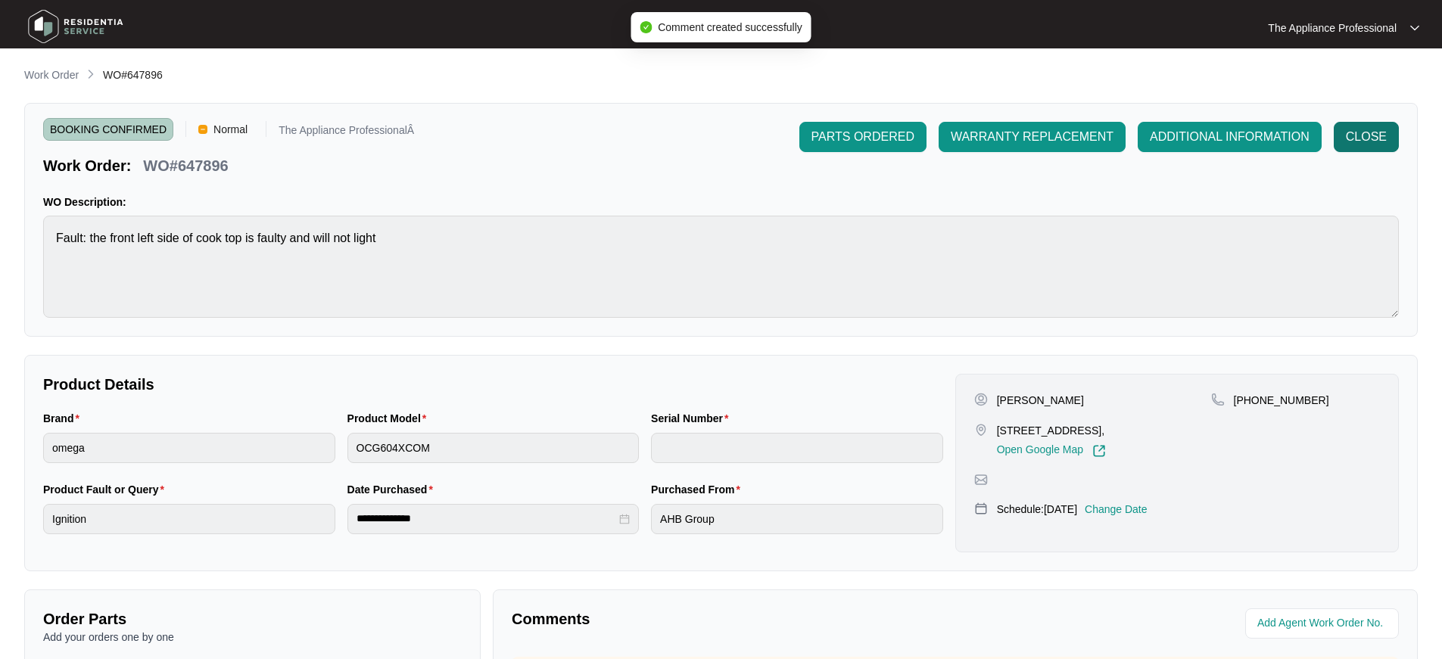
click at [1352, 139] on span "CLOSE" at bounding box center [1366, 137] width 41 height 18
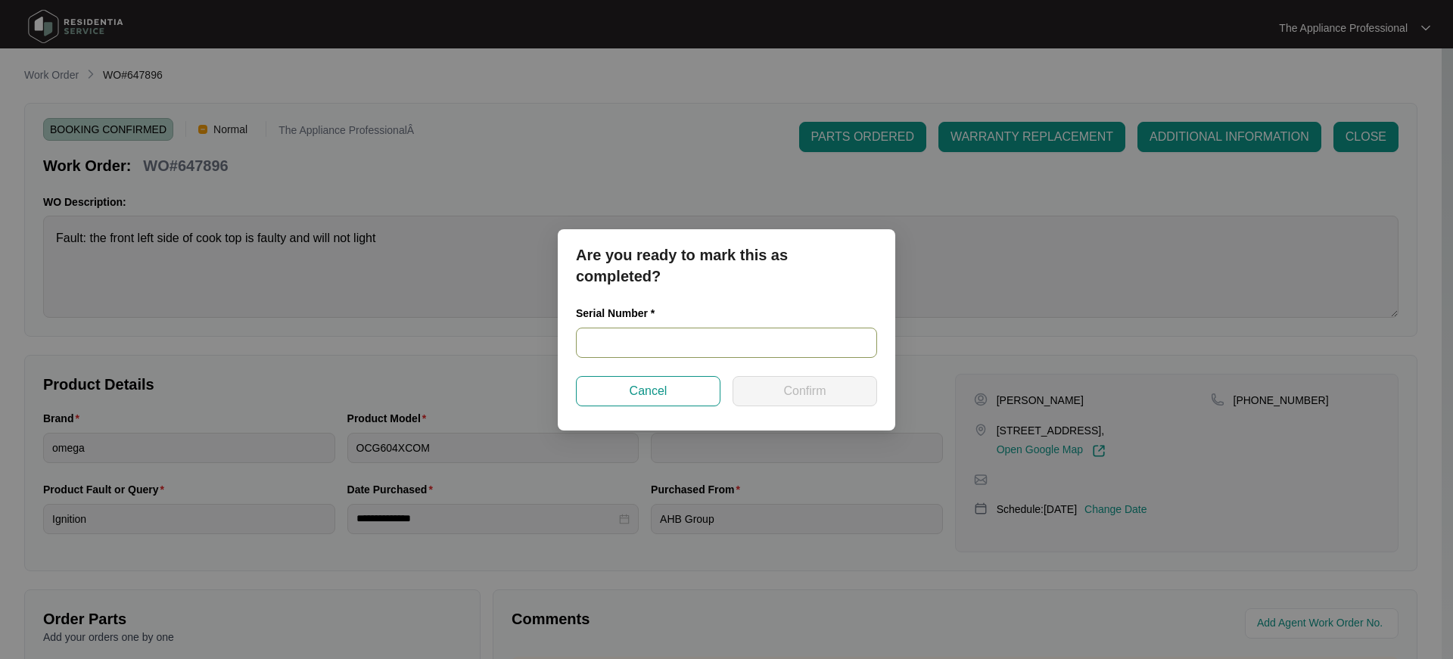
click at [705, 342] on input "text" at bounding box center [726, 343] width 301 height 30
type input "24210648"
click at [775, 385] on button "Confirm" at bounding box center [805, 391] width 145 height 30
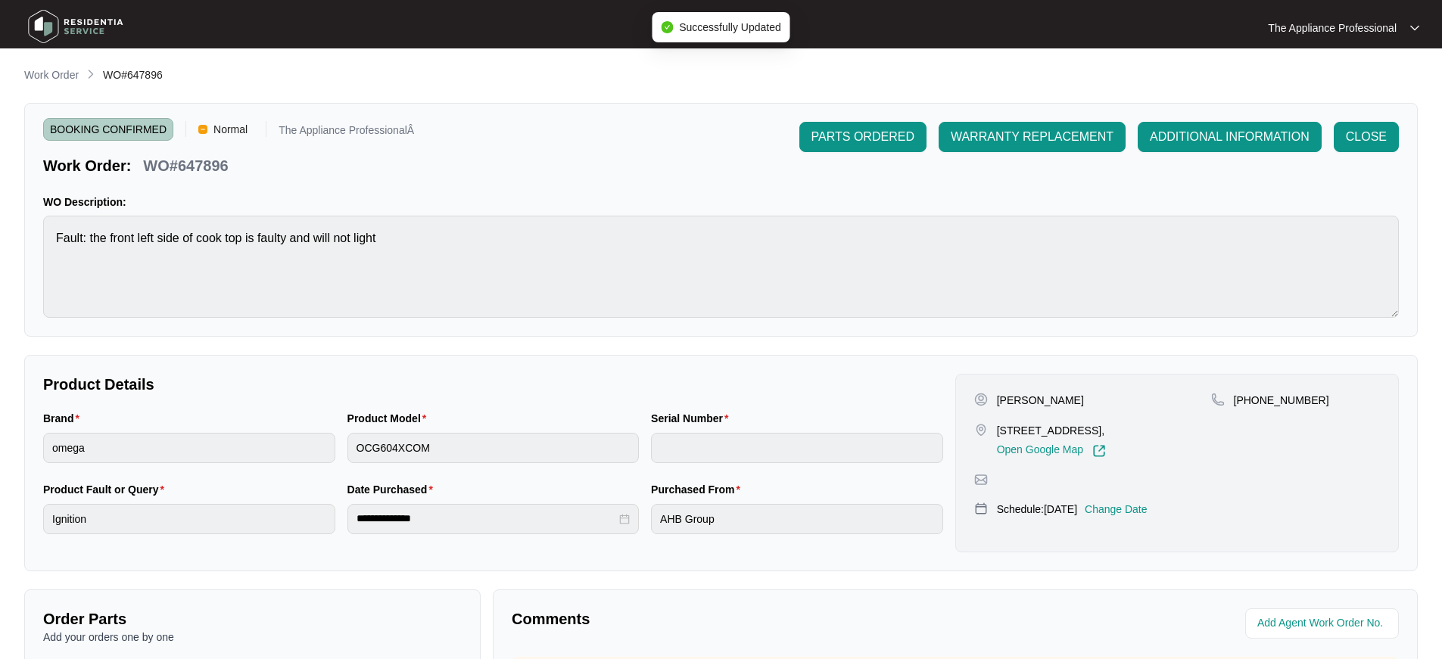
type input "24210648"
